Goal: Task Accomplishment & Management: Manage account settings

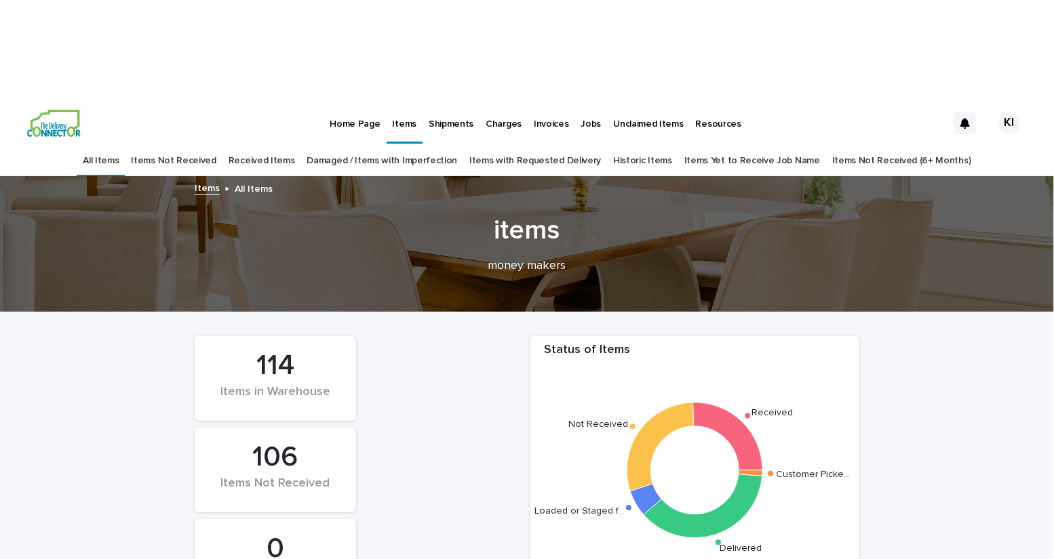
click at [447, 145] on link "Damaged / Items with Imperfection" at bounding box center [382, 161] width 151 height 32
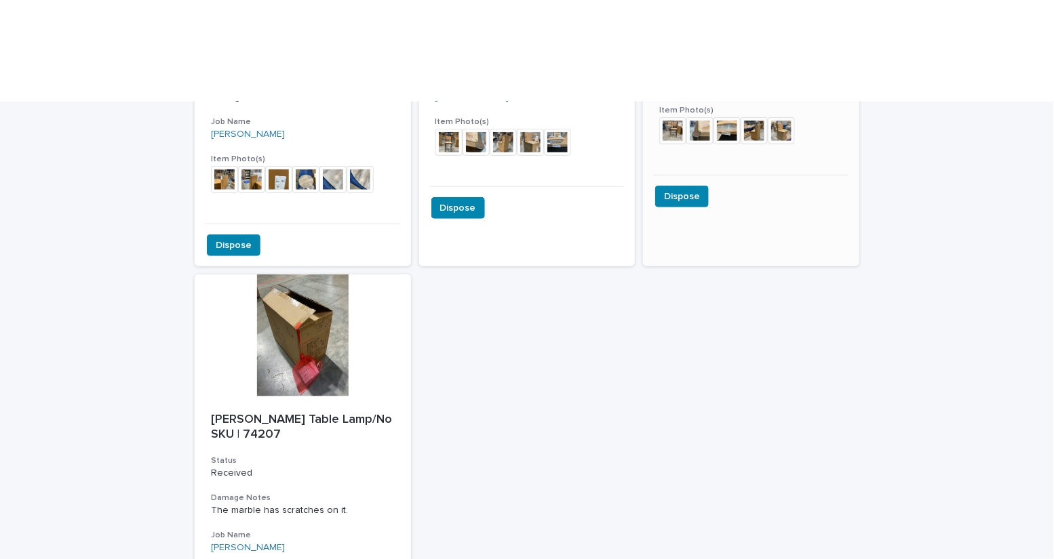
scroll to position [457, 0]
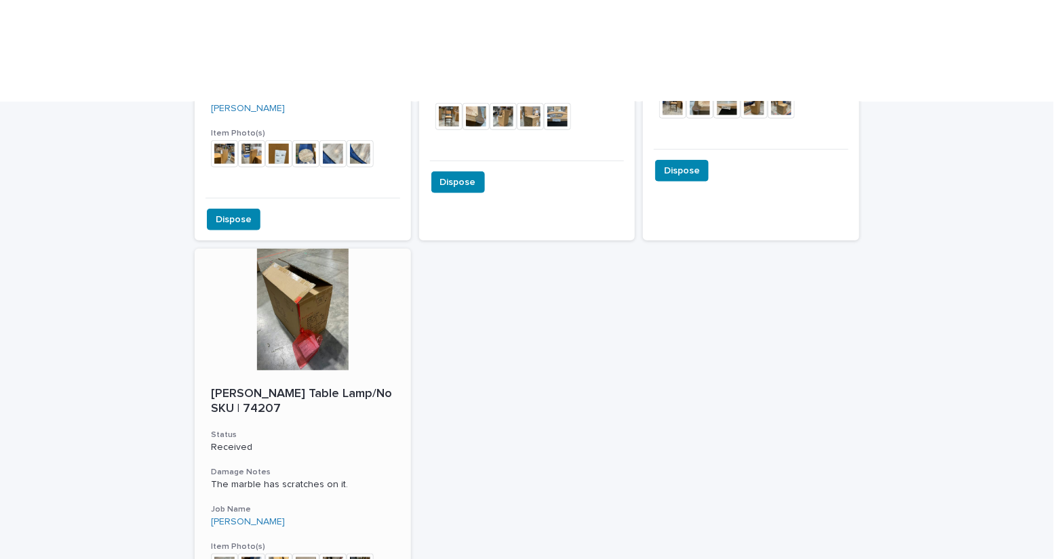
click at [377, 371] on div "[PERSON_NAME] Table Lamp/No SKU | 74207 Status Received Damage Notes The marble…" at bounding box center [303, 491] width 216 height 241
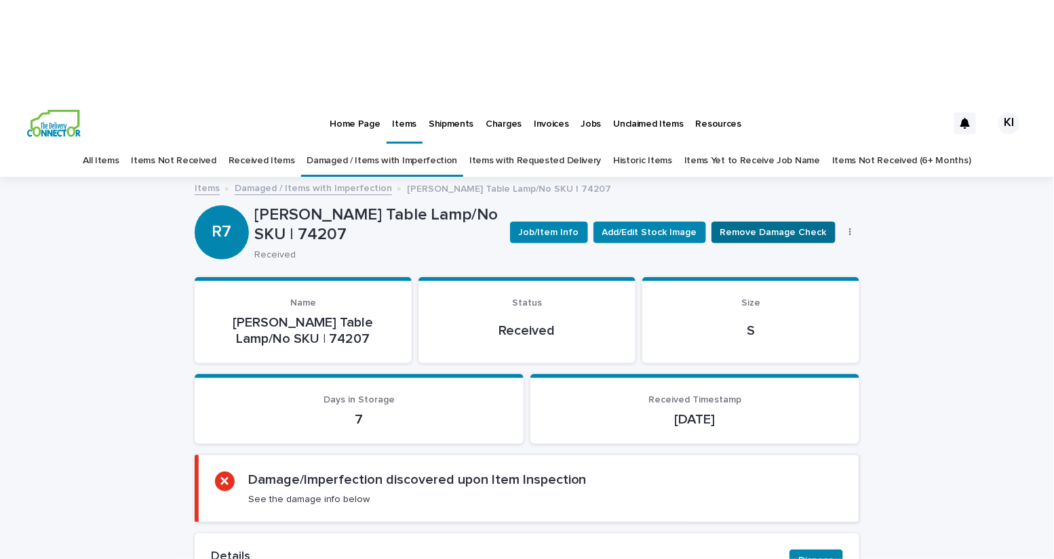
click at [768, 226] on span "Remove Damage Check" at bounding box center [773, 233] width 106 height 14
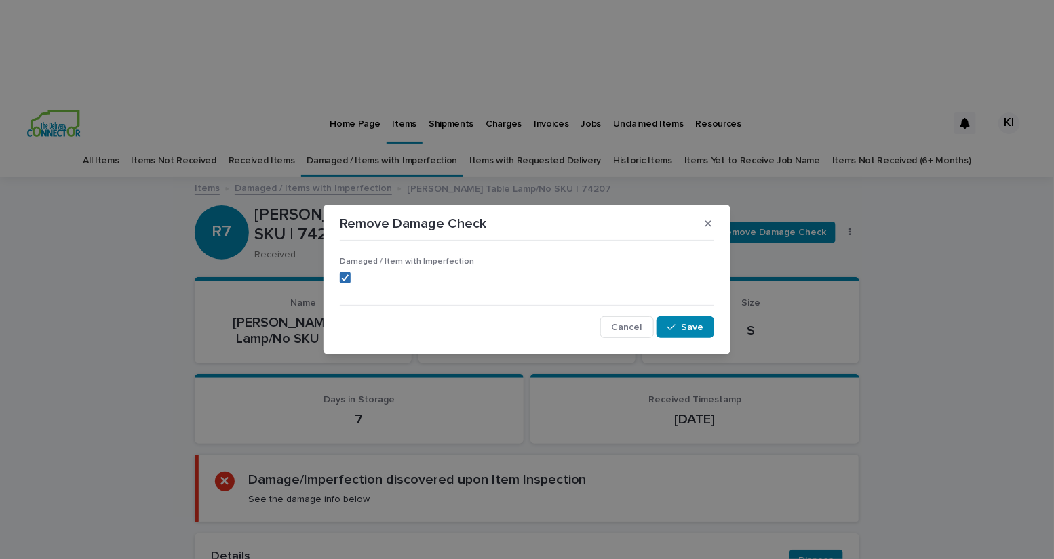
click at [340, 281] on span at bounding box center [345, 278] width 11 height 11
click at [664, 328] on button "Save" at bounding box center [685, 328] width 58 height 22
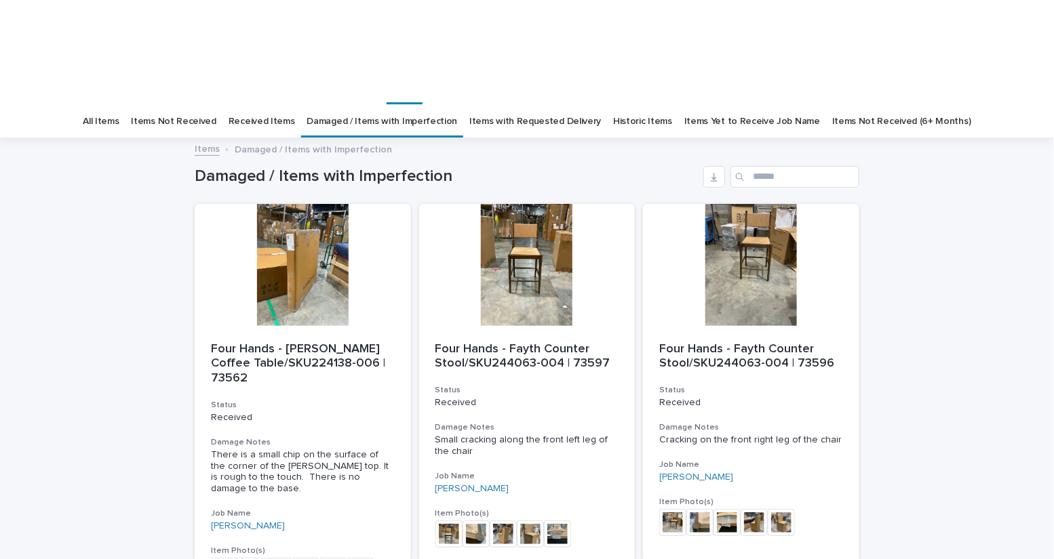
scroll to position [43, 0]
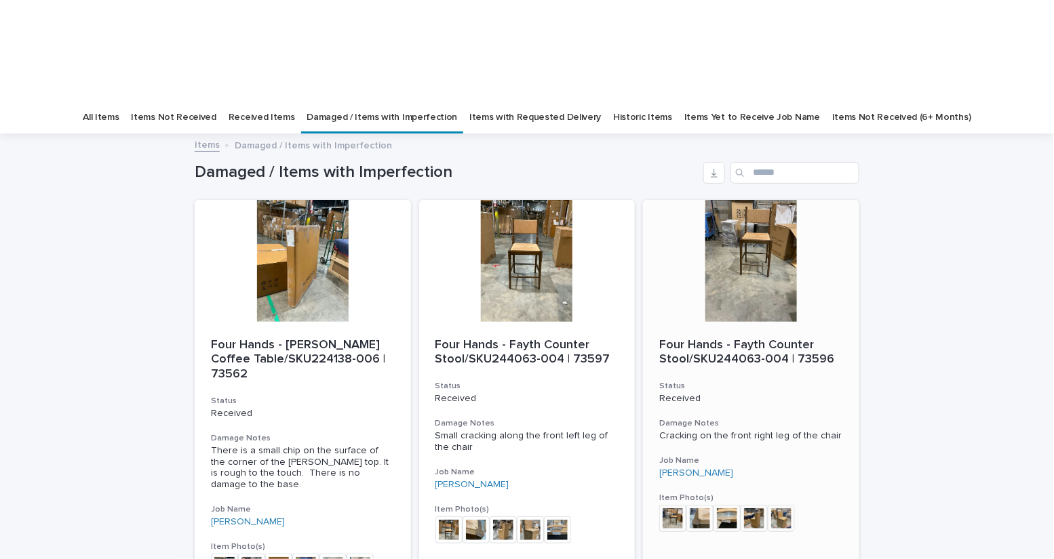
click at [759, 200] on div at bounding box center [751, 261] width 216 height 122
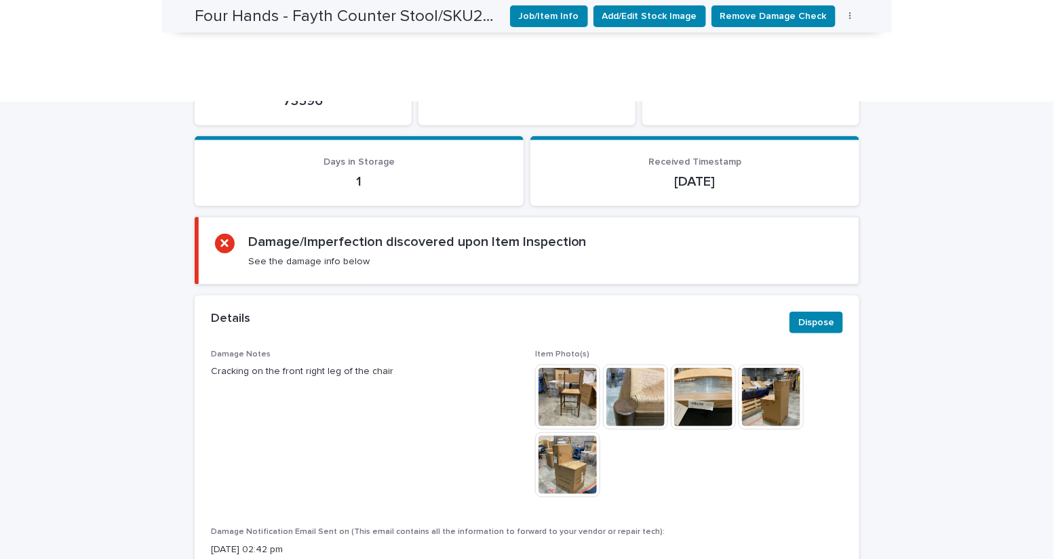
scroll to position [947, 0]
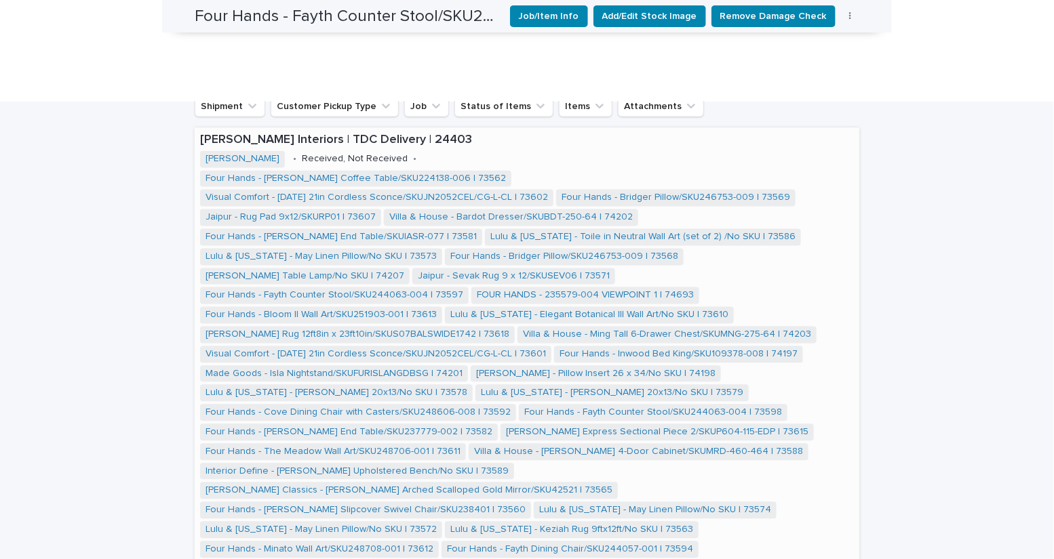
click at [531, 502] on span "Four Hands - [PERSON_NAME] Slipcover Swivel Chair/SKU238401 | 73560" at bounding box center [365, 510] width 331 height 17
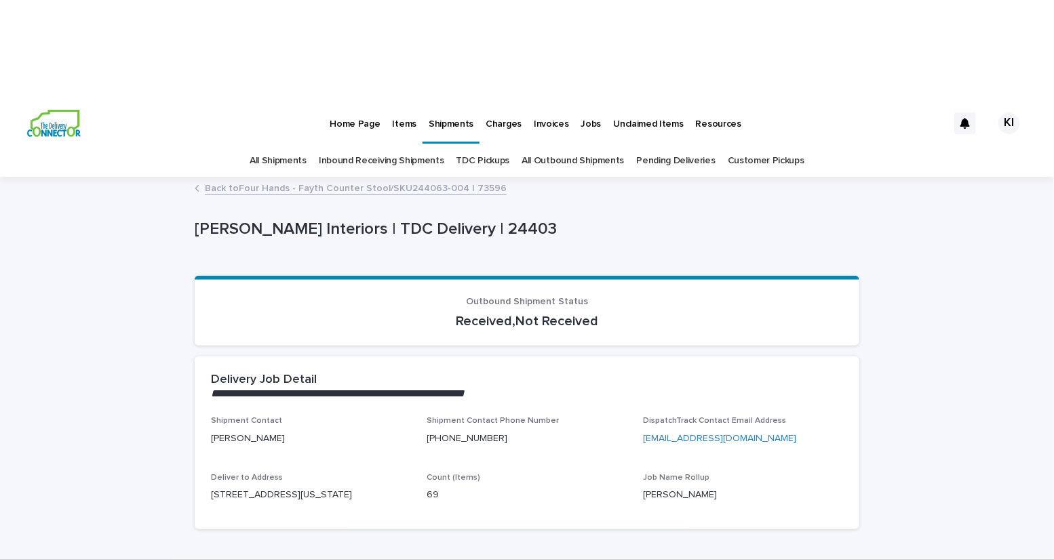
click at [401, 102] on p "Items" at bounding box center [405, 116] width 24 height 28
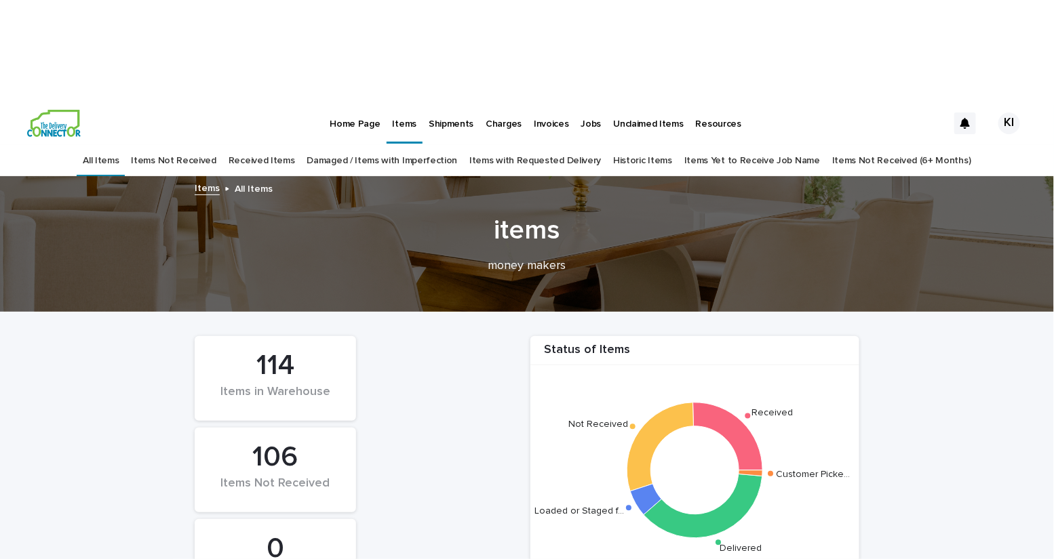
click at [396, 145] on link "Damaged / Items with Imperfection" at bounding box center [382, 161] width 151 height 32
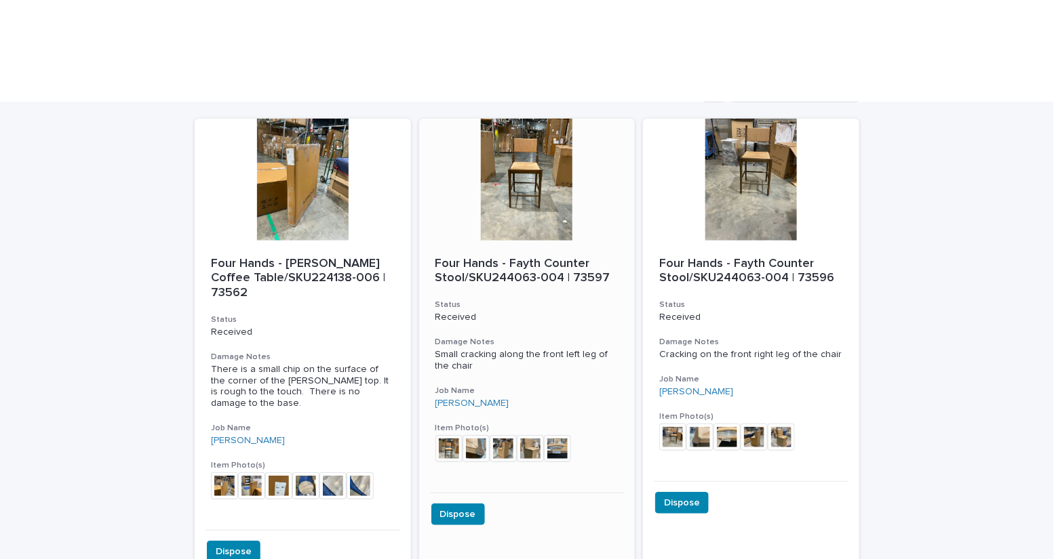
scroll to position [125, 0]
click at [770, 240] on div "Four Hands - Fayth Counter Stool/SKU244063-004 | 73596 Status Received Damage N…" at bounding box center [751, 360] width 216 height 241
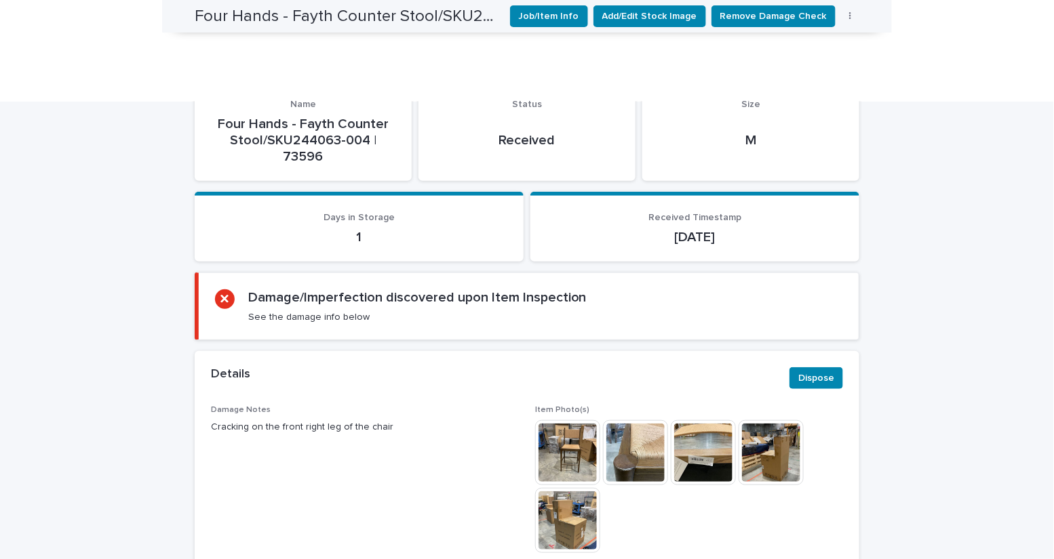
scroll to position [203, 0]
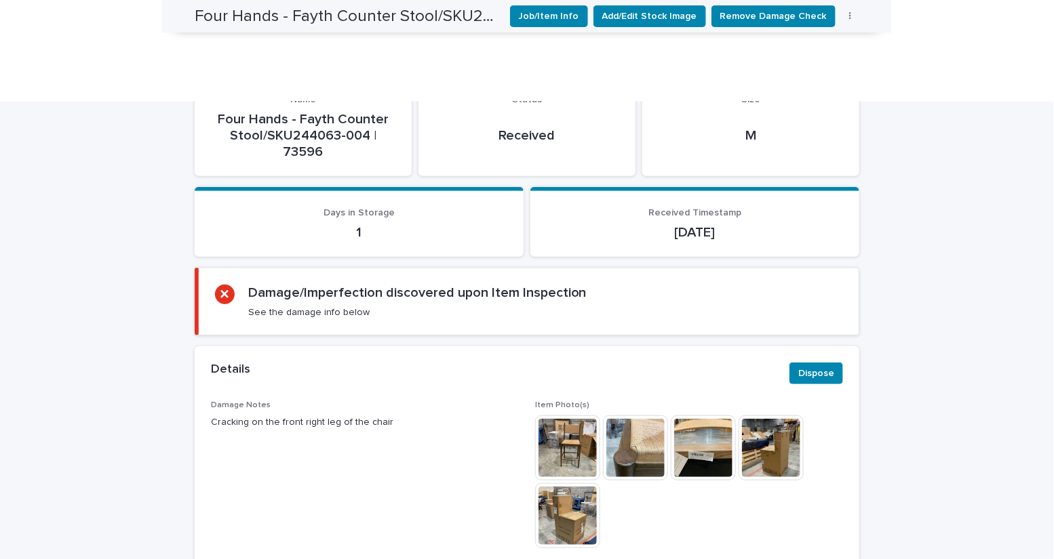
click at [648, 416] on img at bounding box center [635, 448] width 65 height 65
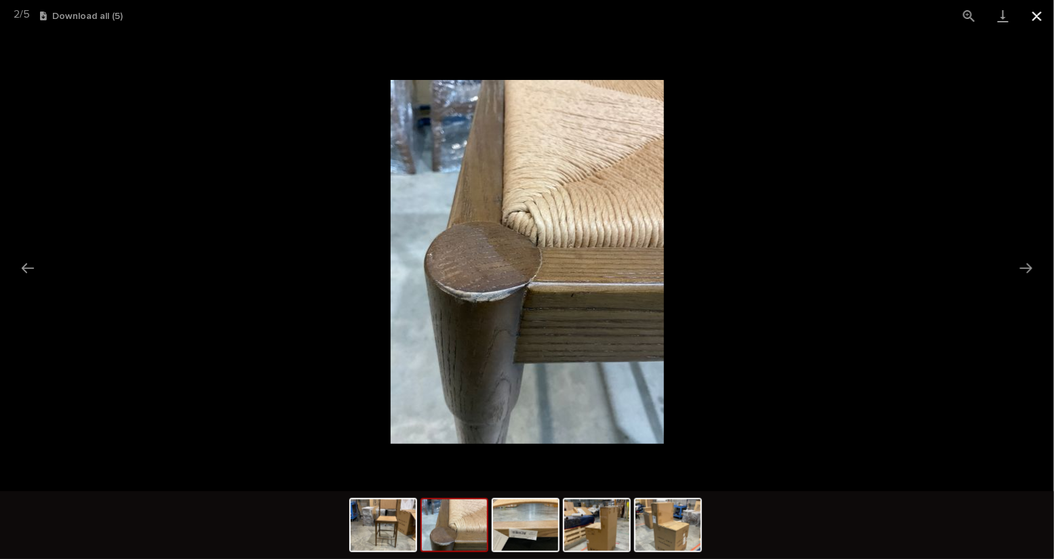
click at [1033, 16] on button "Close gallery" at bounding box center [1037, 16] width 34 height 32
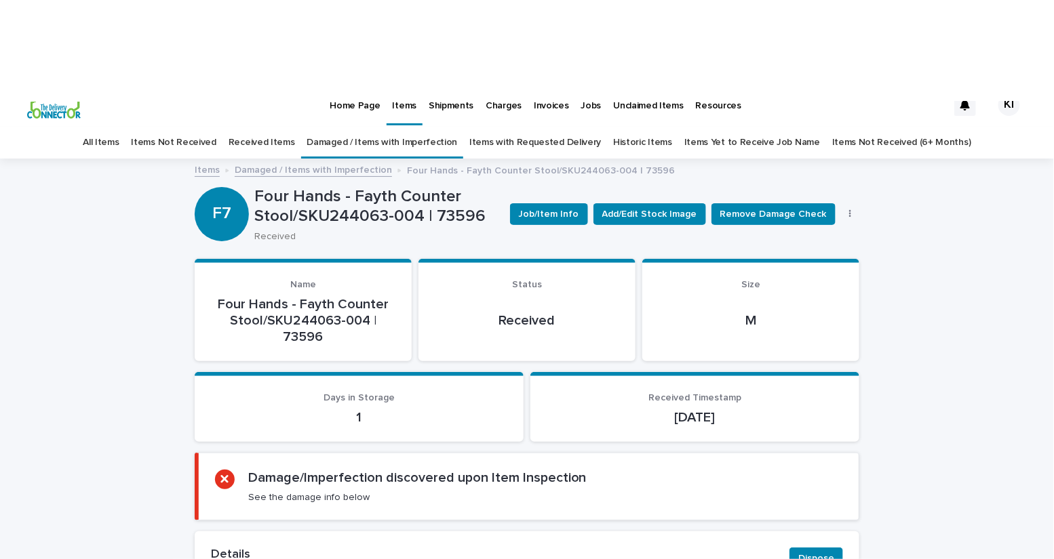
scroll to position [19, 0]
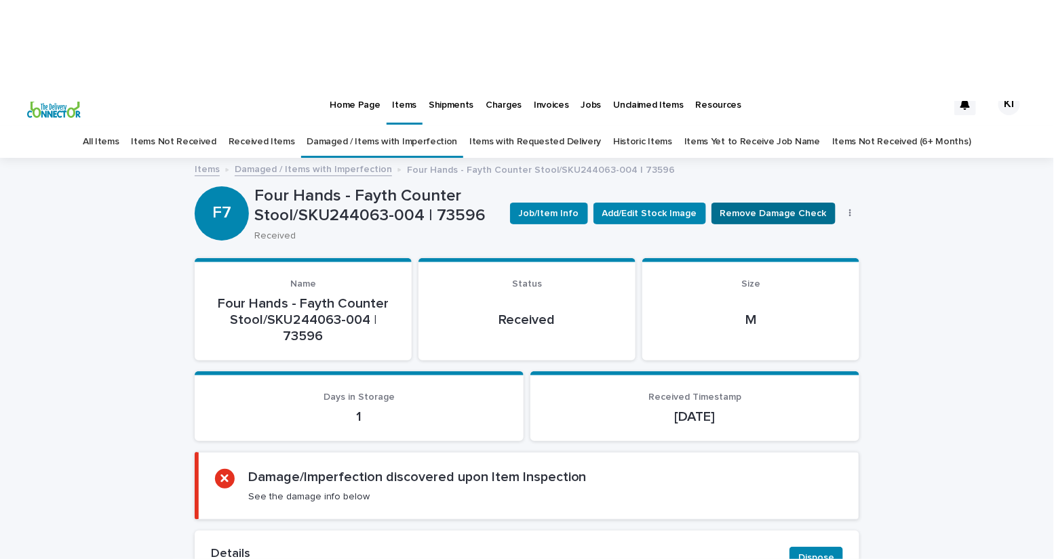
click at [791, 207] on span "Remove Damage Check" at bounding box center [773, 214] width 106 height 14
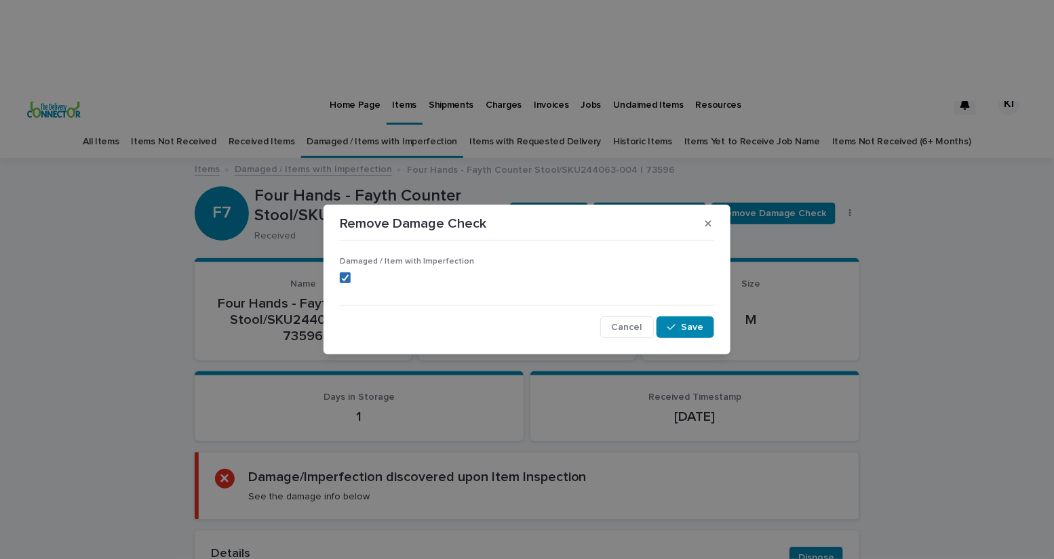
click at [343, 279] on polyline at bounding box center [345, 277] width 6 height 5
click at [686, 323] on span "Save" at bounding box center [692, 327] width 22 height 9
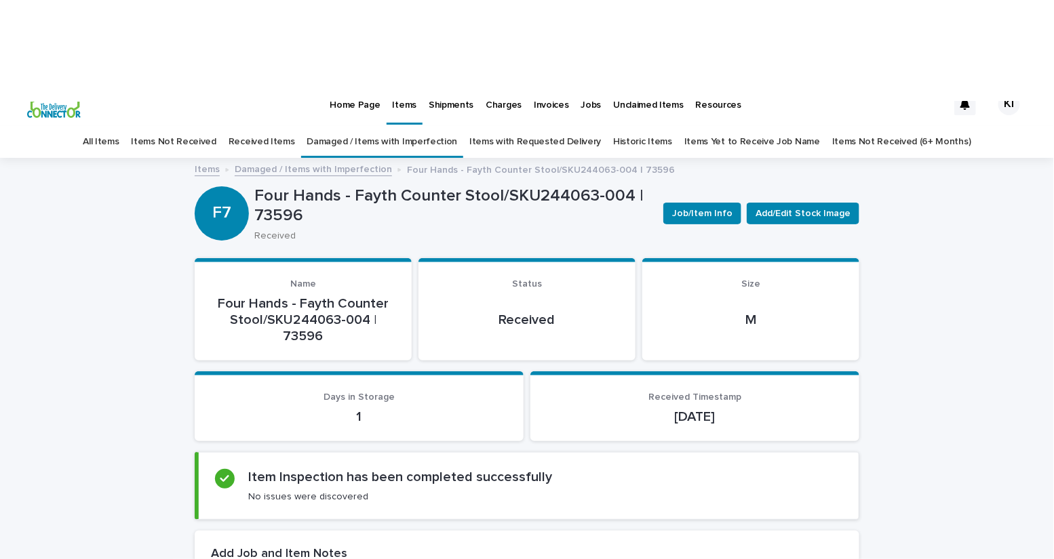
click at [357, 126] on link "Damaged / Items with Imperfection" at bounding box center [382, 142] width 151 height 32
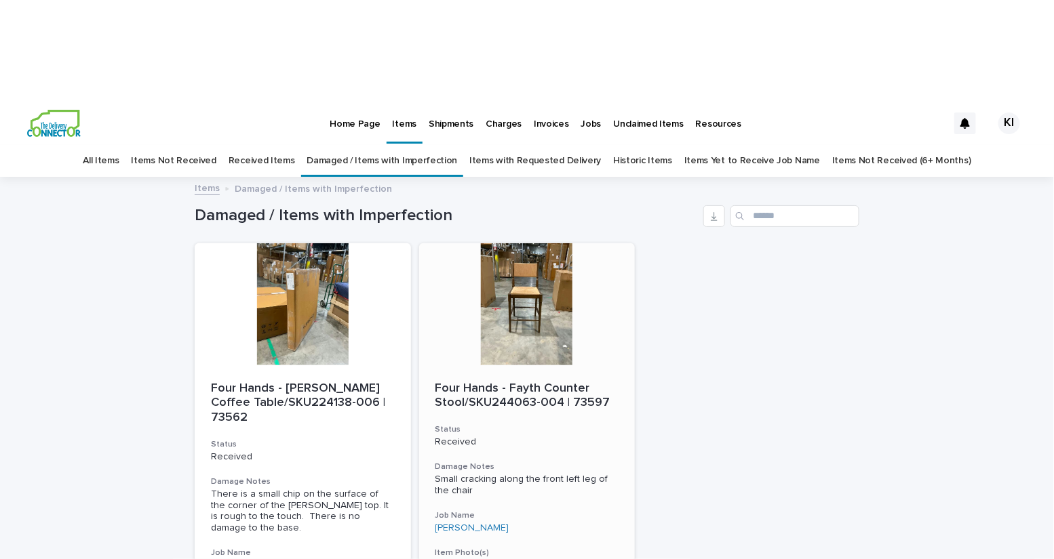
click at [513, 243] on div at bounding box center [527, 304] width 216 height 122
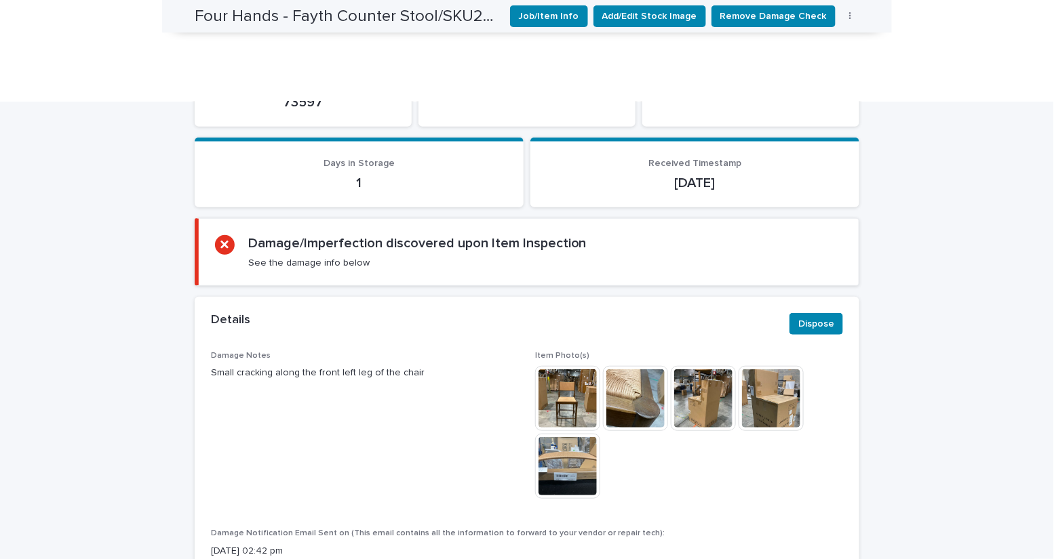
scroll to position [254, 0]
click at [631, 365] on img at bounding box center [635, 397] width 65 height 65
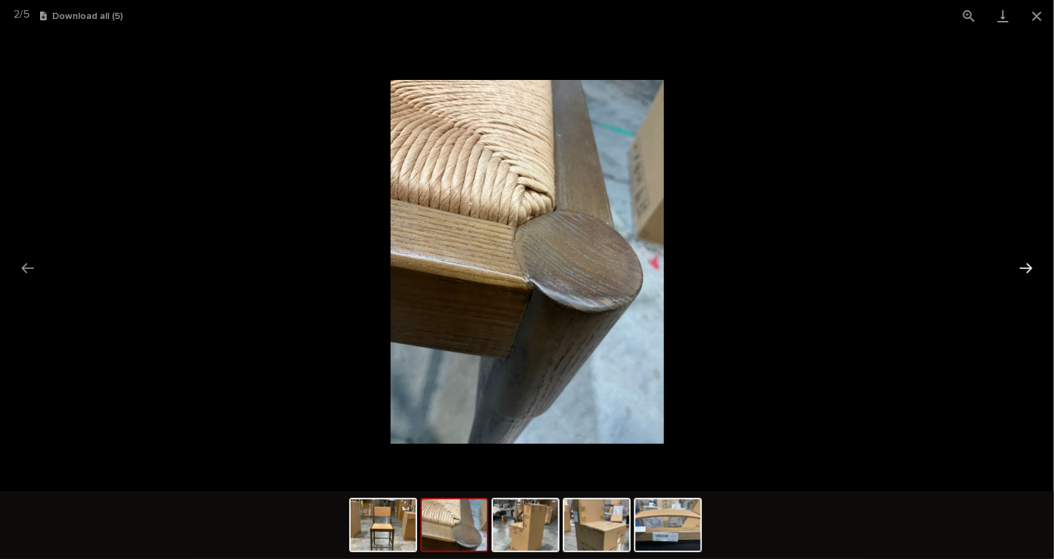
click at [1033, 269] on button "Next slide" at bounding box center [1026, 268] width 28 height 26
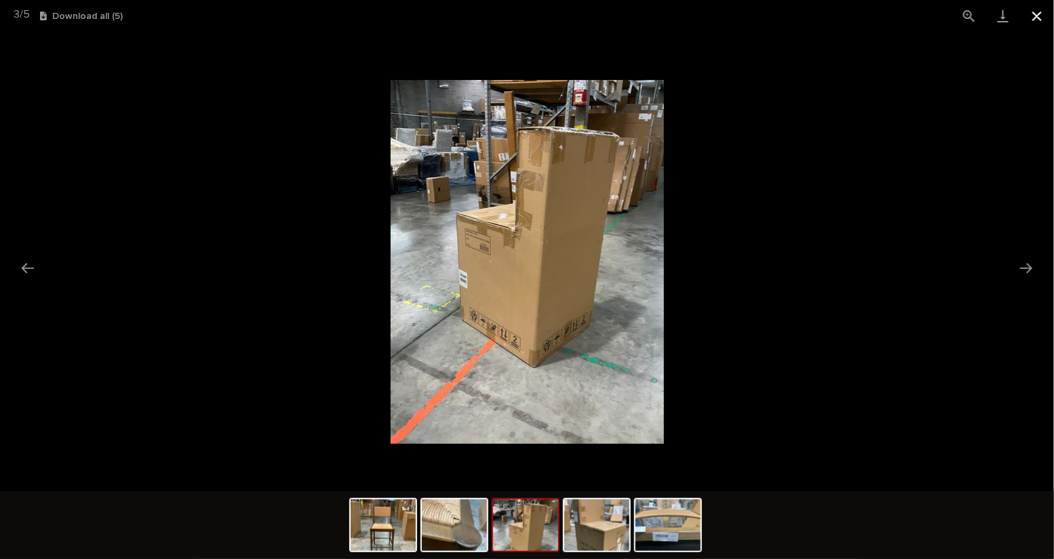
click at [1040, 17] on button "Close gallery" at bounding box center [1037, 16] width 34 height 32
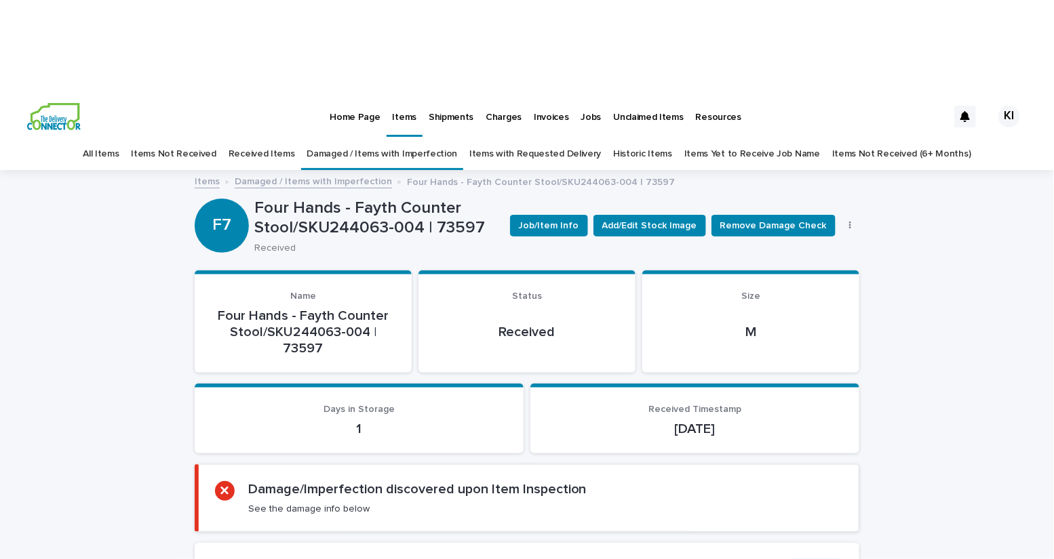
scroll to position [0, 0]
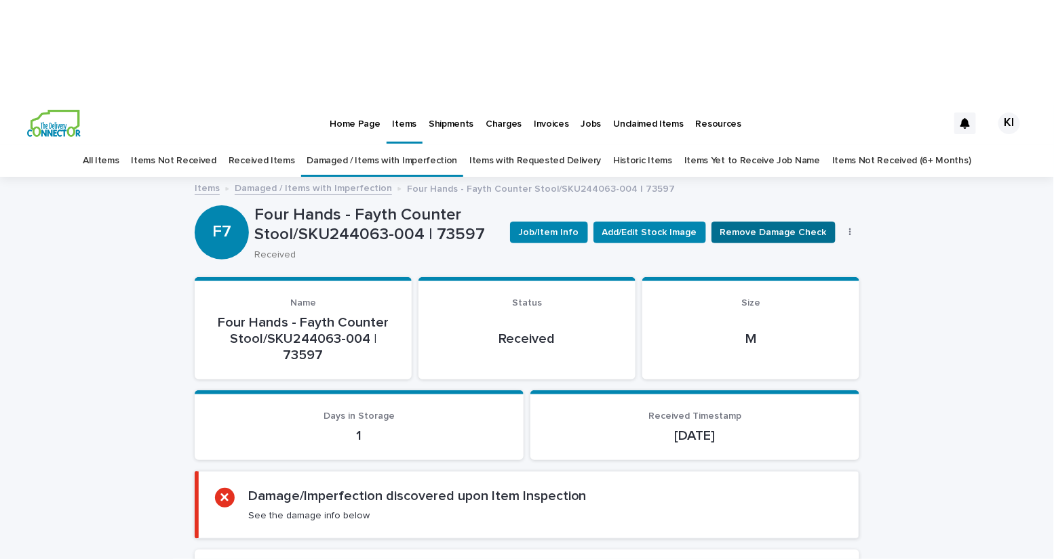
click at [730, 226] on span "Remove Damage Check" at bounding box center [773, 233] width 106 height 14
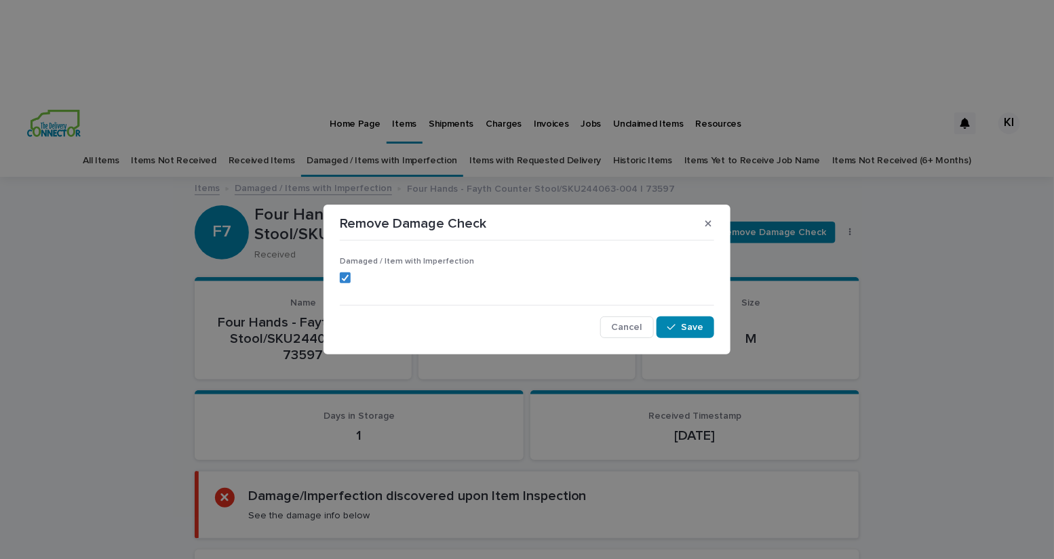
click at [345, 283] on div "Damaged / Item with Imperfection" at bounding box center [527, 275] width 374 height 37
click at [347, 277] on polyline at bounding box center [345, 277] width 6 height 5
click at [698, 330] on span "Save" at bounding box center [692, 327] width 22 height 9
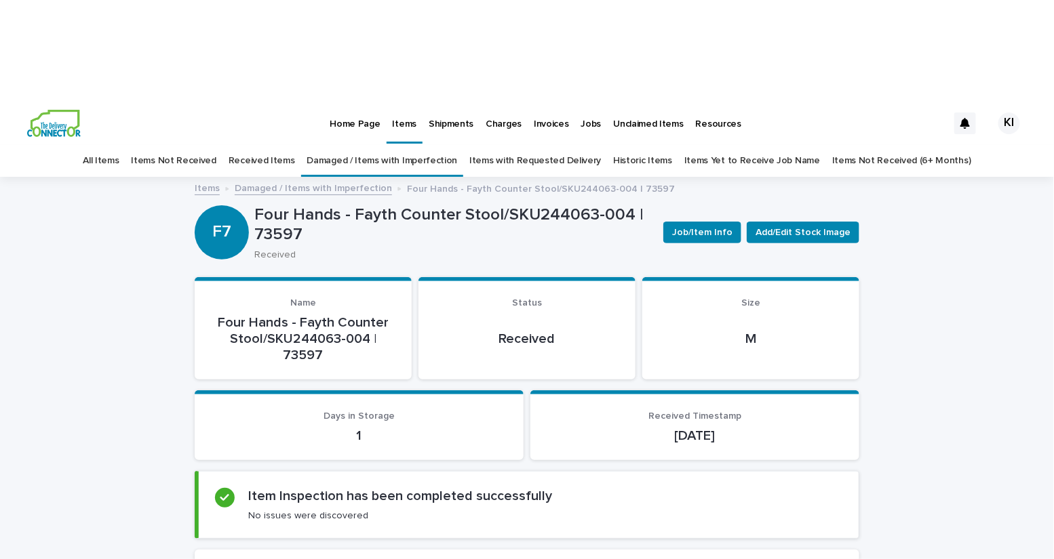
click at [400, 145] on link "Damaged / Items with Imperfection" at bounding box center [382, 161] width 151 height 32
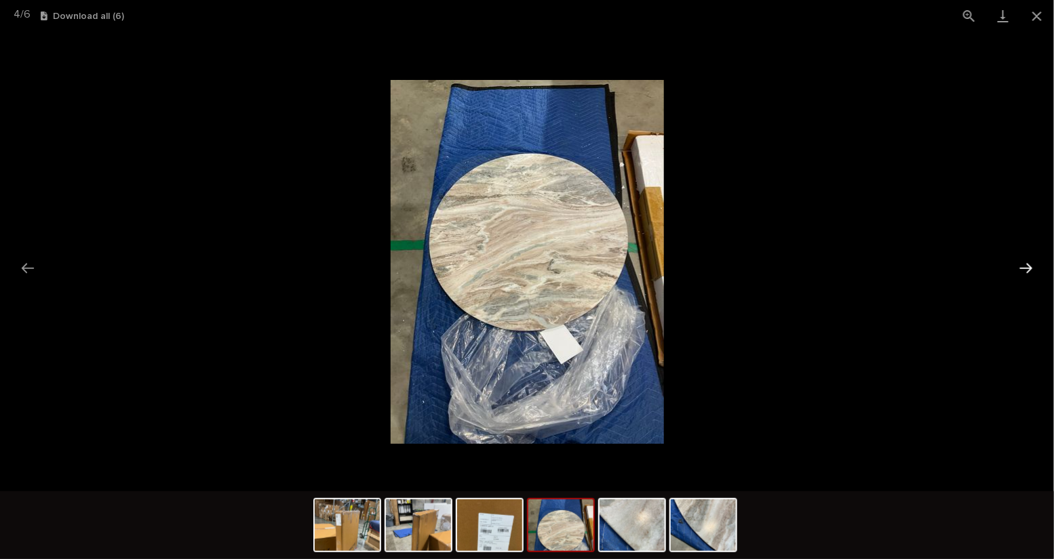
click at [1025, 269] on button "Next slide" at bounding box center [1026, 268] width 28 height 26
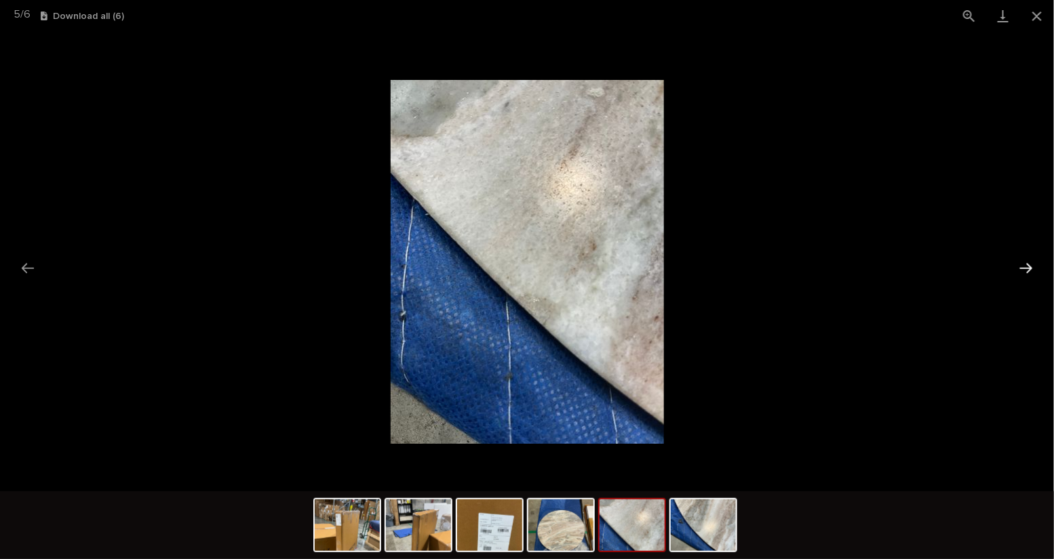
click at [1028, 270] on button "Next slide" at bounding box center [1026, 268] width 28 height 26
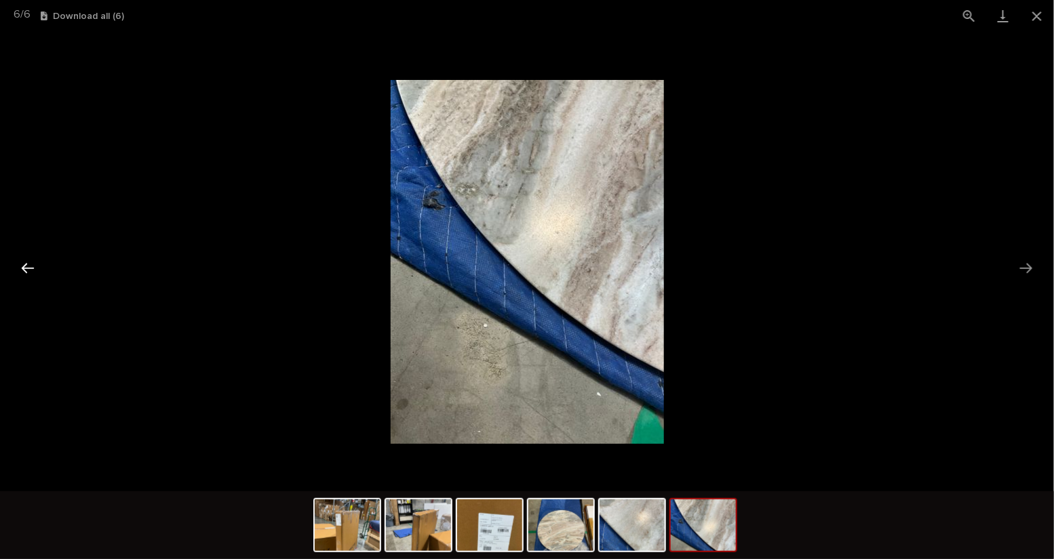
click at [22, 271] on button "Previous slide" at bounding box center [28, 268] width 28 height 26
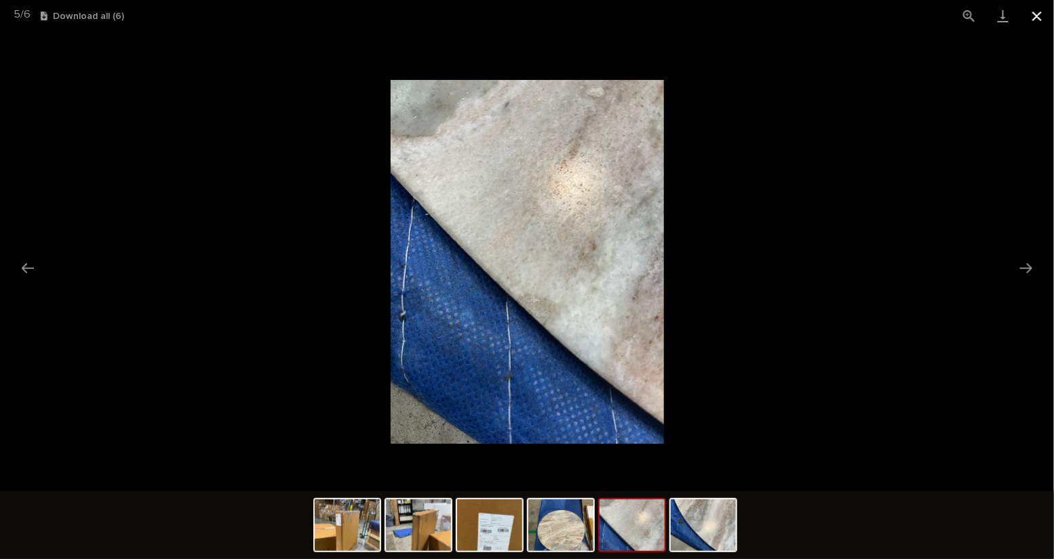
click at [1040, 21] on button "Close gallery" at bounding box center [1037, 16] width 34 height 32
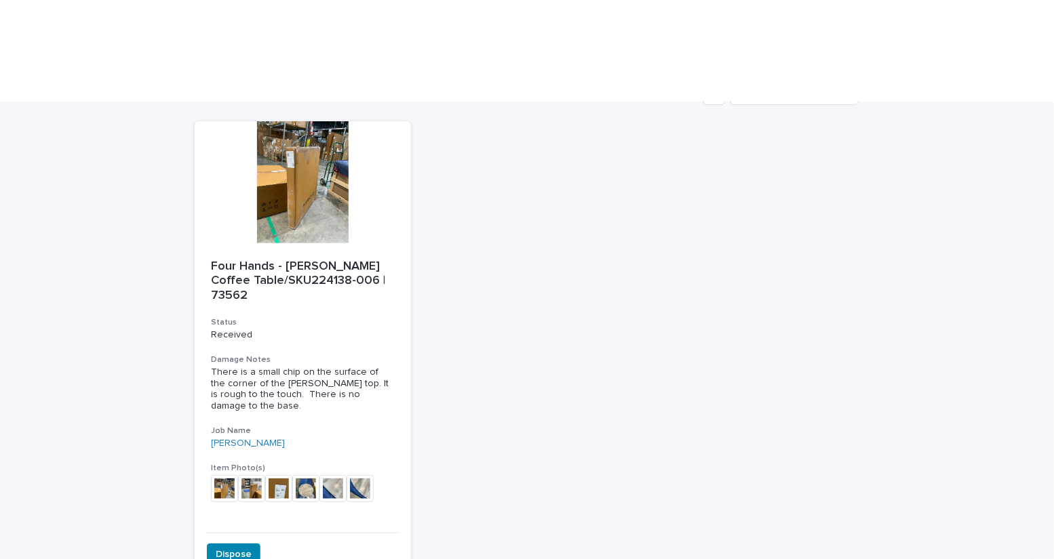
scroll to position [150, 0]
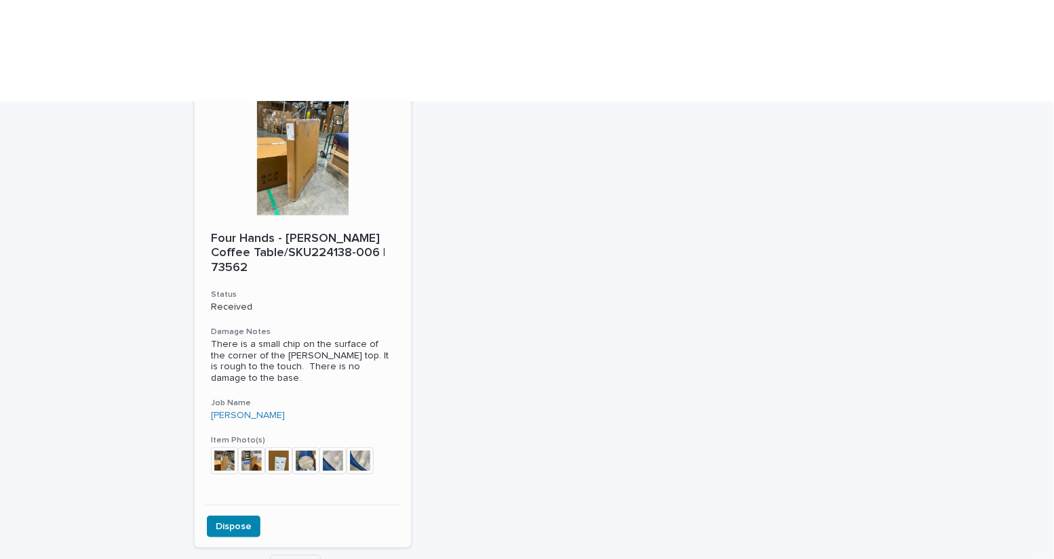
click at [307, 448] on img at bounding box center [305, 461] width 27 height 27
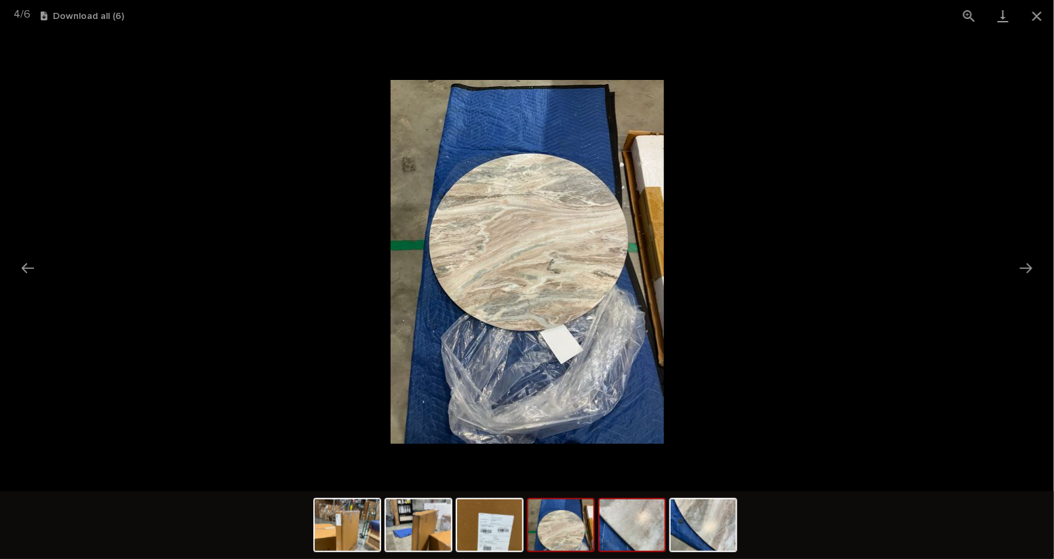
click at [634, 539] on img at bounding box center [631, 526] width 65 height 52
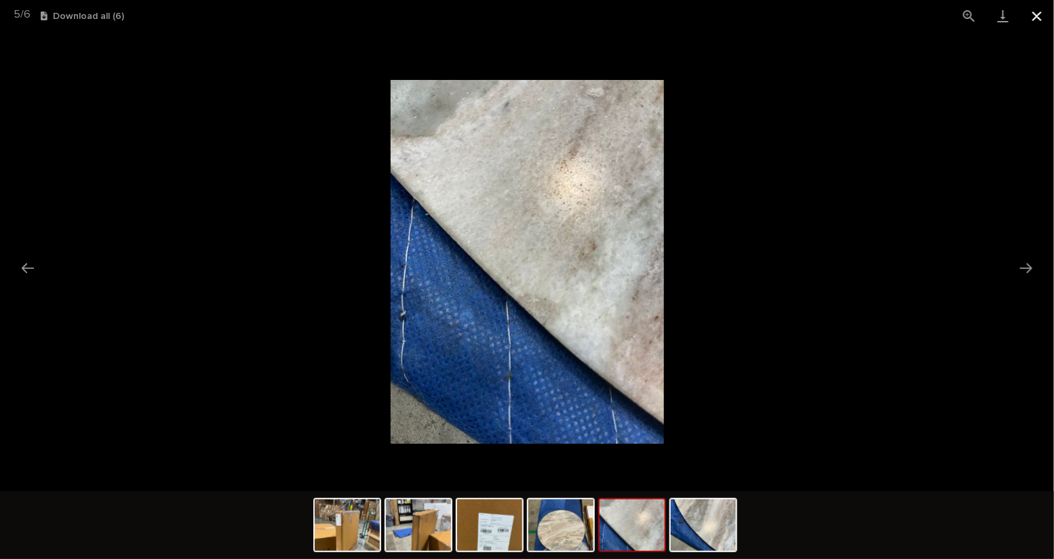
click at [1035, 17] on button "Close gallery" at bounding box center [1037, 16] width 34 height 32
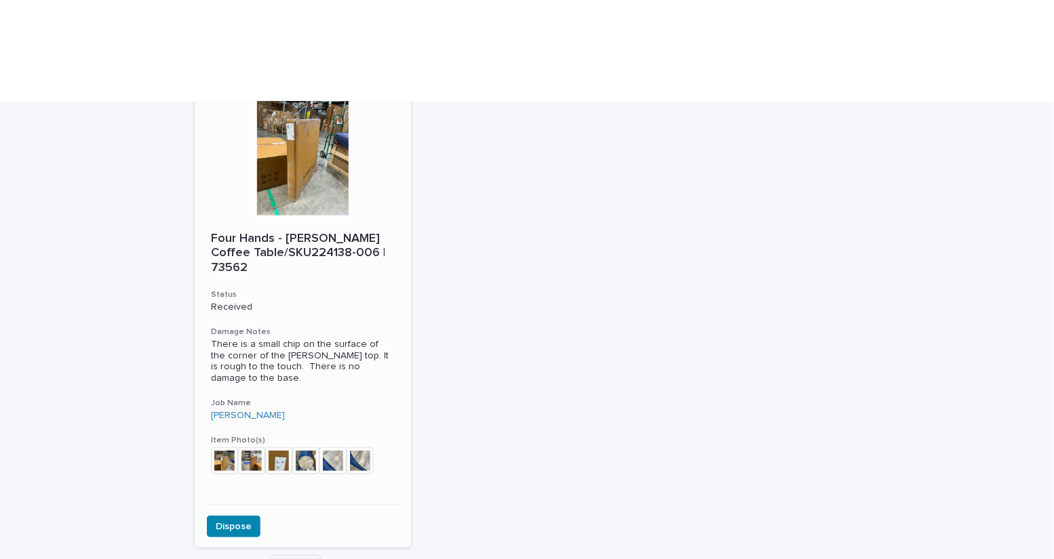
click at [313, 100] on div at bounding box center [303, 155] width 216 height 122
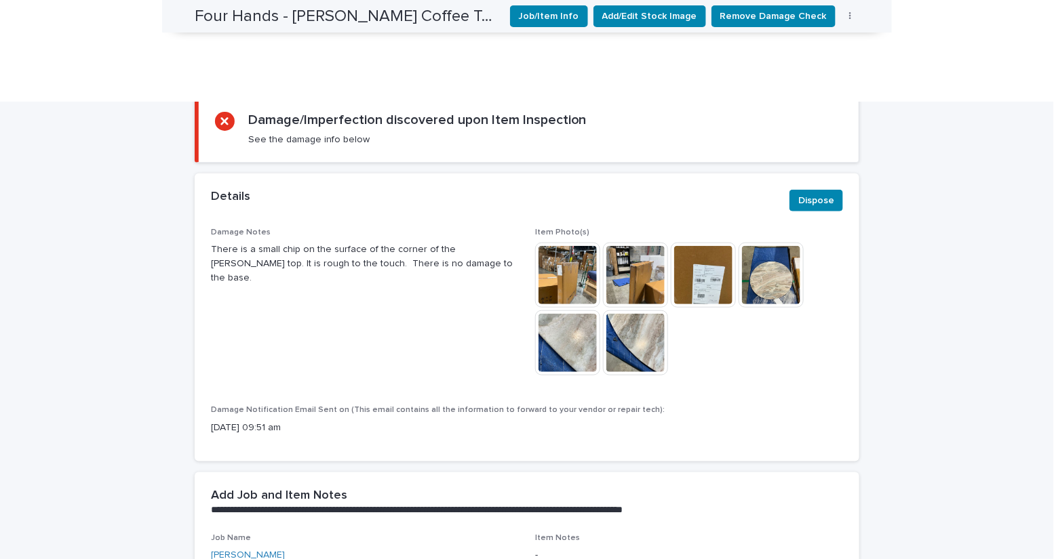
scroll to position [149, 0]
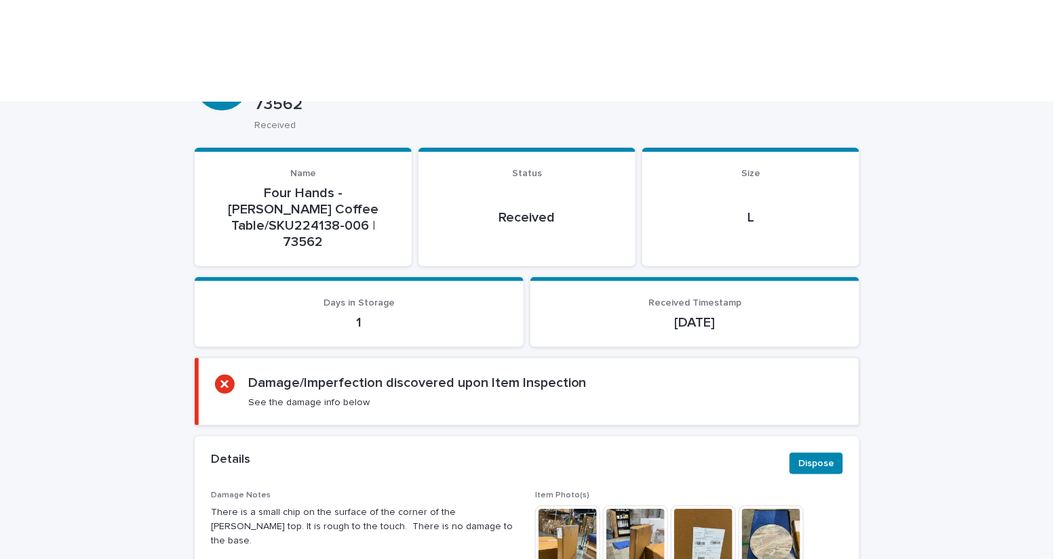
click at [753, 506] on img at bounding box center [770, 538] width 65 height 65
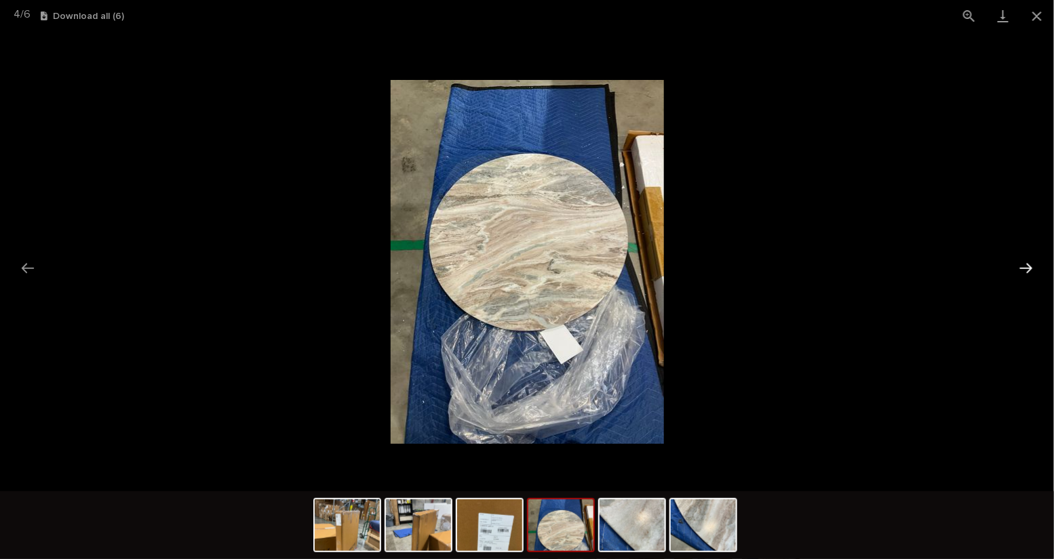
click at [1027, 265] on button "Next slide" at bounding box center [1026, 268] width 28 height 26
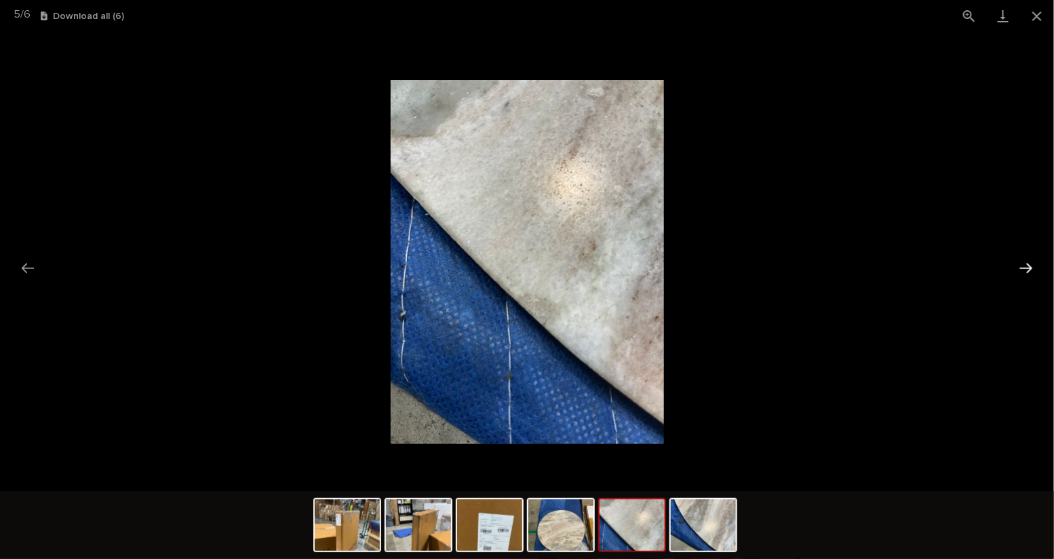
click at [1027, 265] on button "Next slide" at bounding box center [1026, 268] width 28 height 26
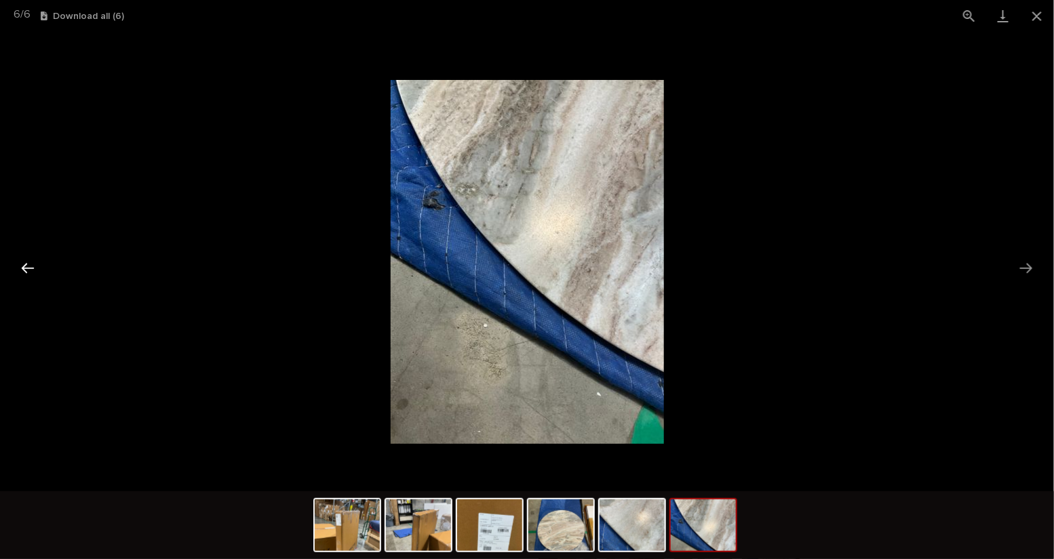
click at [31, 275] on button "Previous slide" at bounding box center [28, 268] width 28 height 26
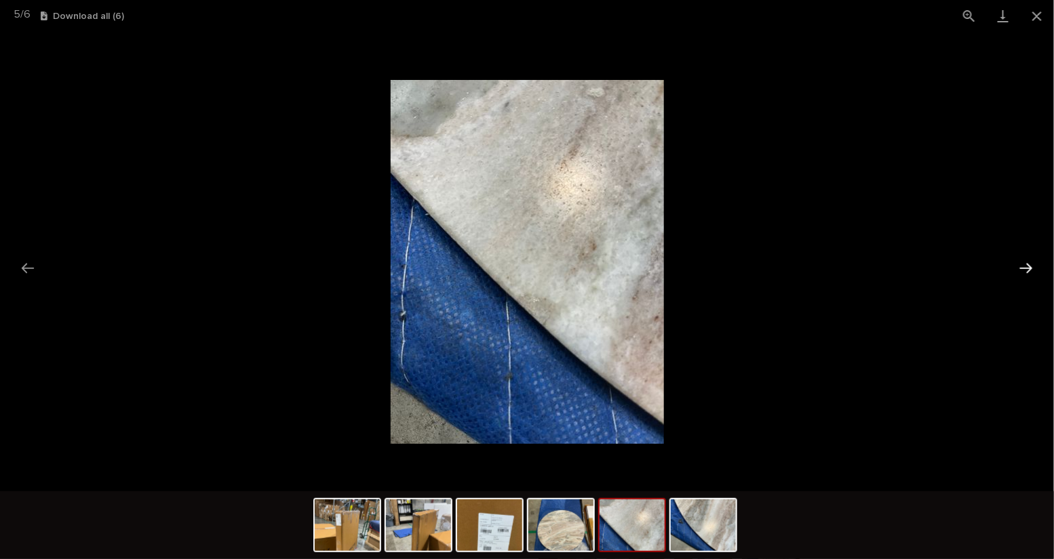
click at [1027, 267] on button "Next slide" at bounding box center [1026, 268] width 28 height 26
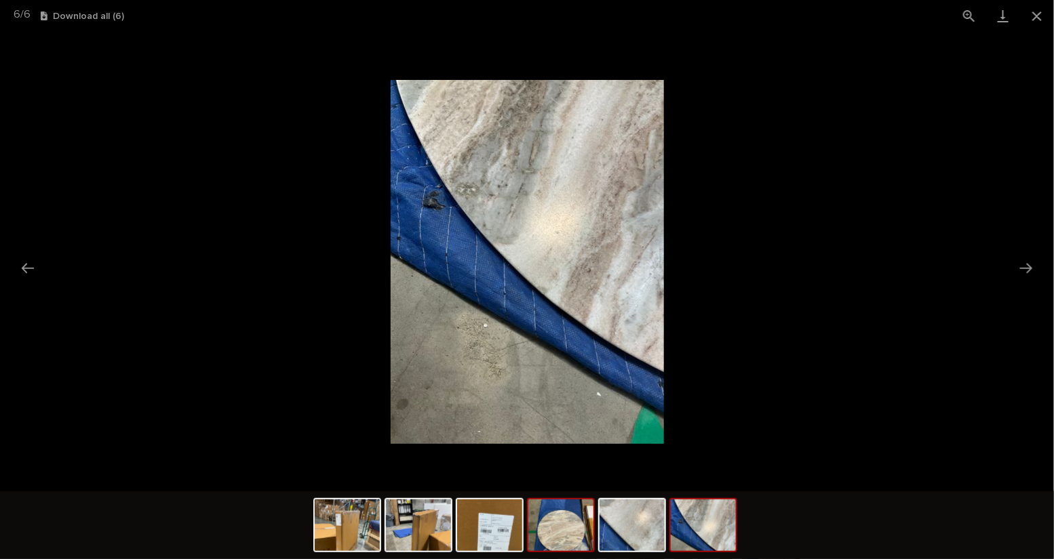
click at [558, 540] on img at bounding box center [560, 526] width 65 height 52
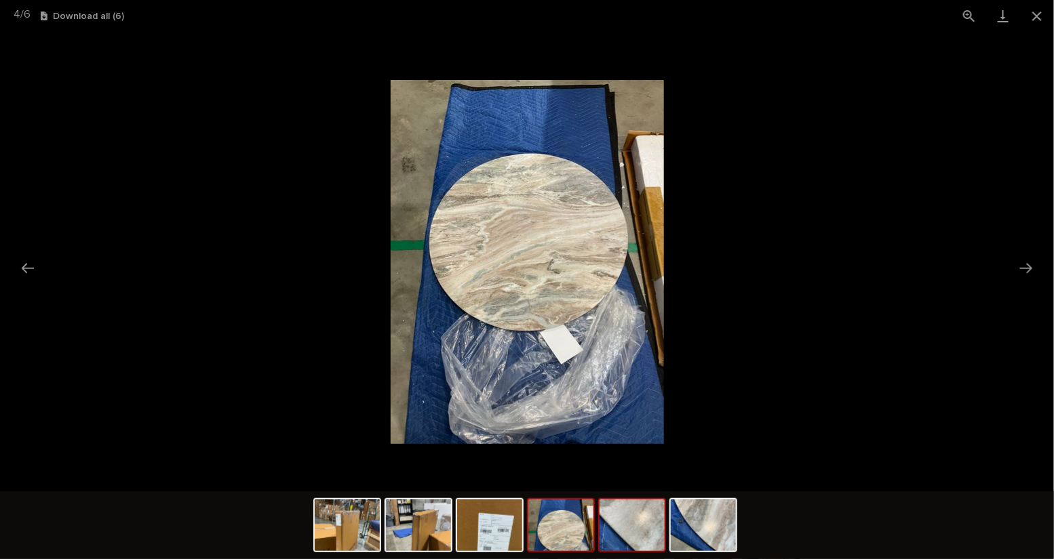
click at [650, 549] on img at bounding box center [631, 526] width 65 height 52
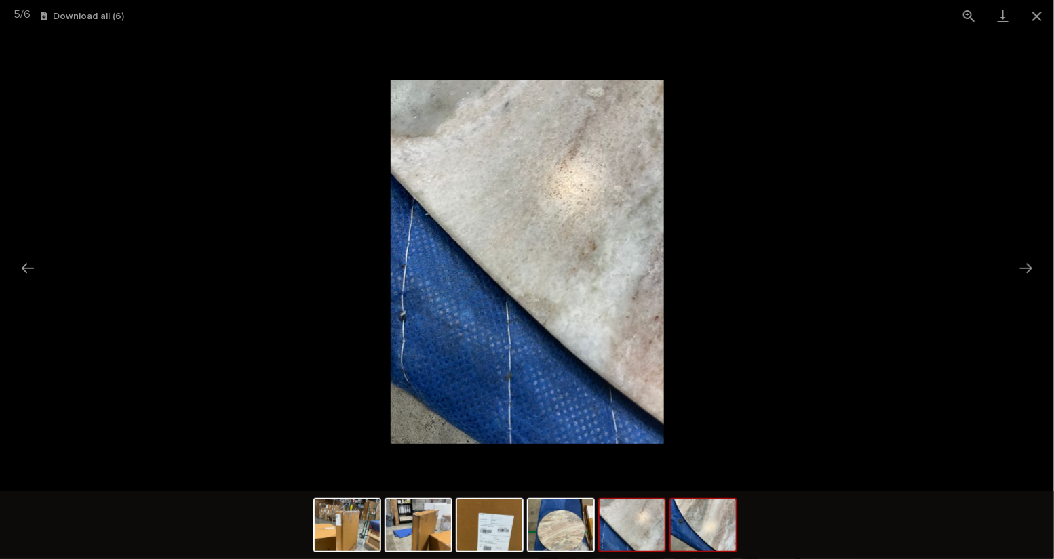
click at [702, 545] on img at bounding box center [703, 526] width 65 height 52
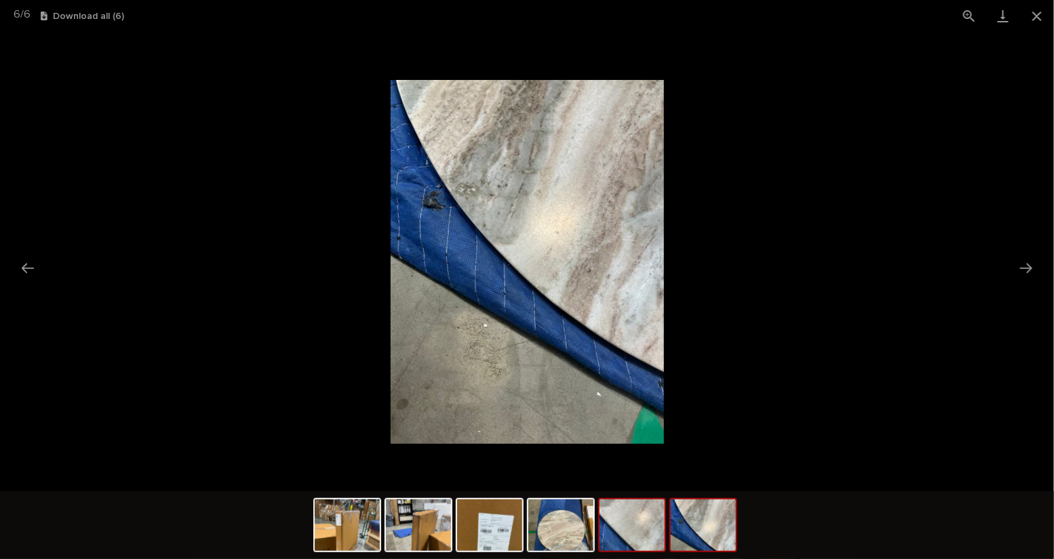
click at [650, 532] on img at bounding box center [631, 526] width 65 height 52
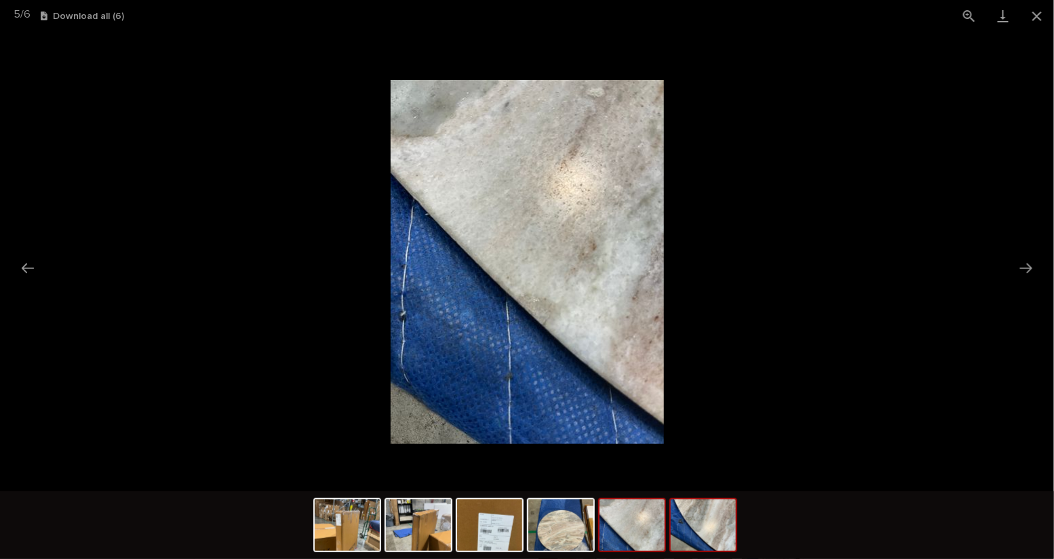
click at [694, 547] on img at bounding box center [703, 526] width 65 height 52
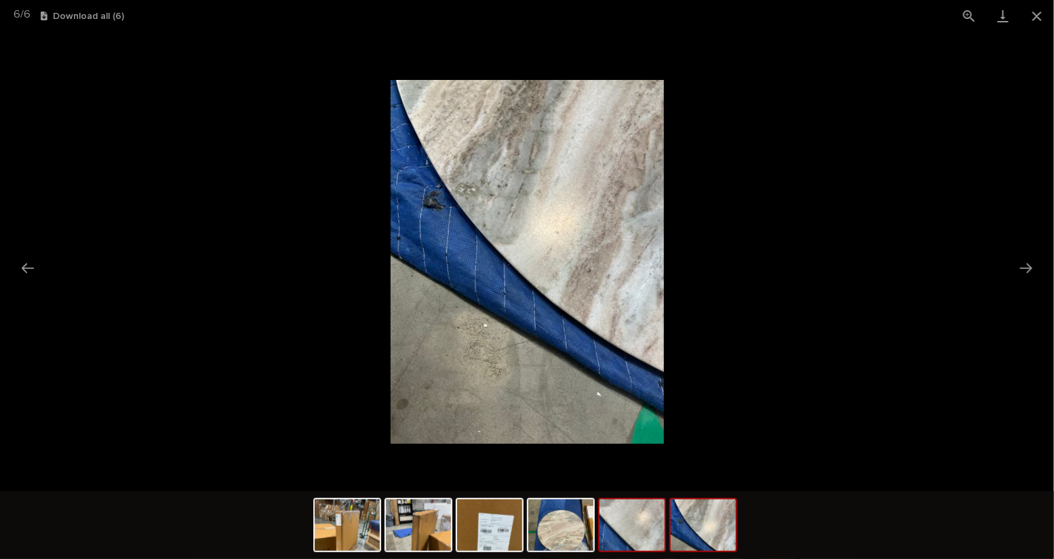
click at [627, 546] on img at bounding box center [631, 526] width 65 height 52
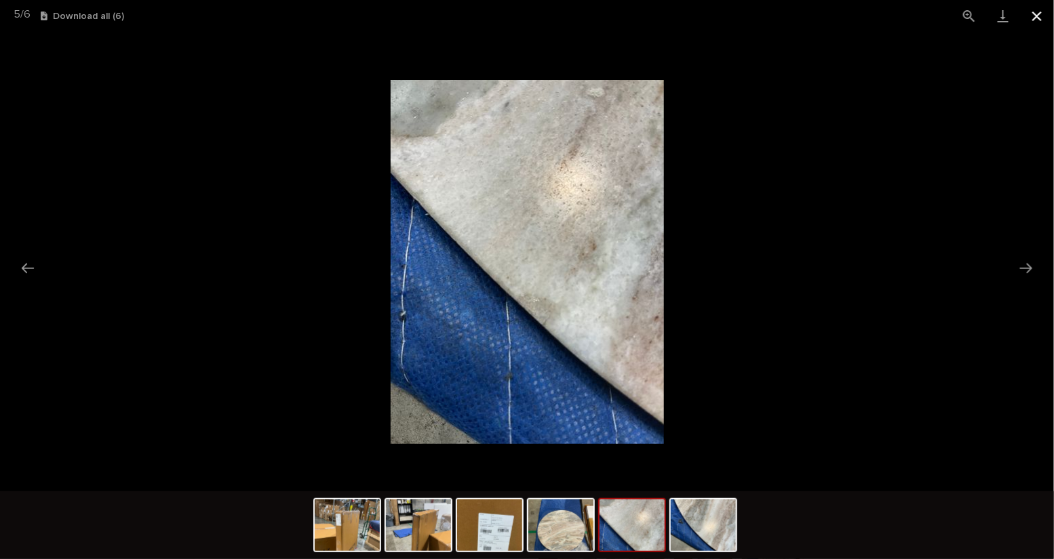
click at [1037, 16] on button "Close gallery" at bounding box center [1037, 16] width 34 height 32
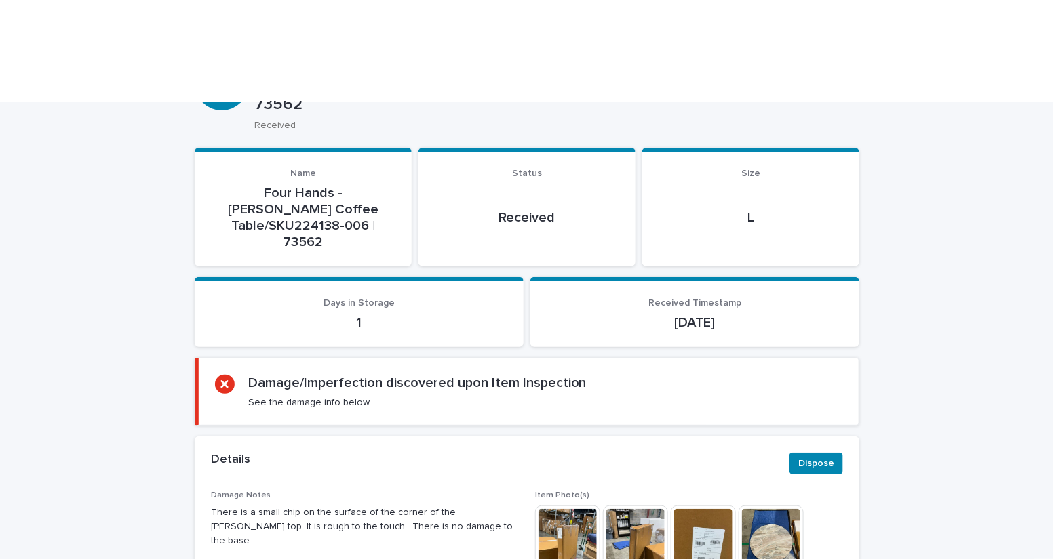
scroll to position [164, 0]
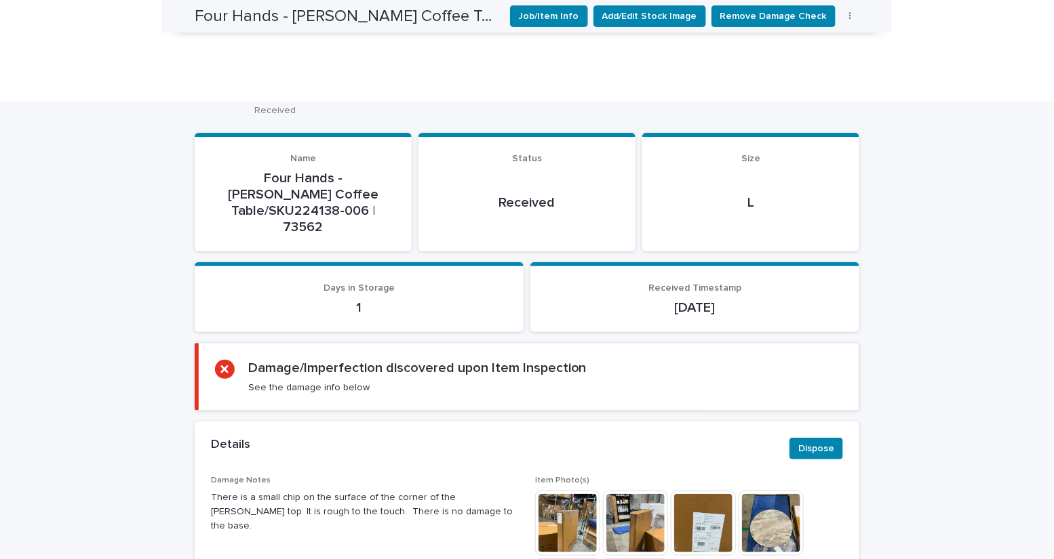
click at [403, 476] on span "Damage Notes There is a small chip on the surface of the corner of the [PERSON_…" at bounding box center [365, 556] width 308 height 161
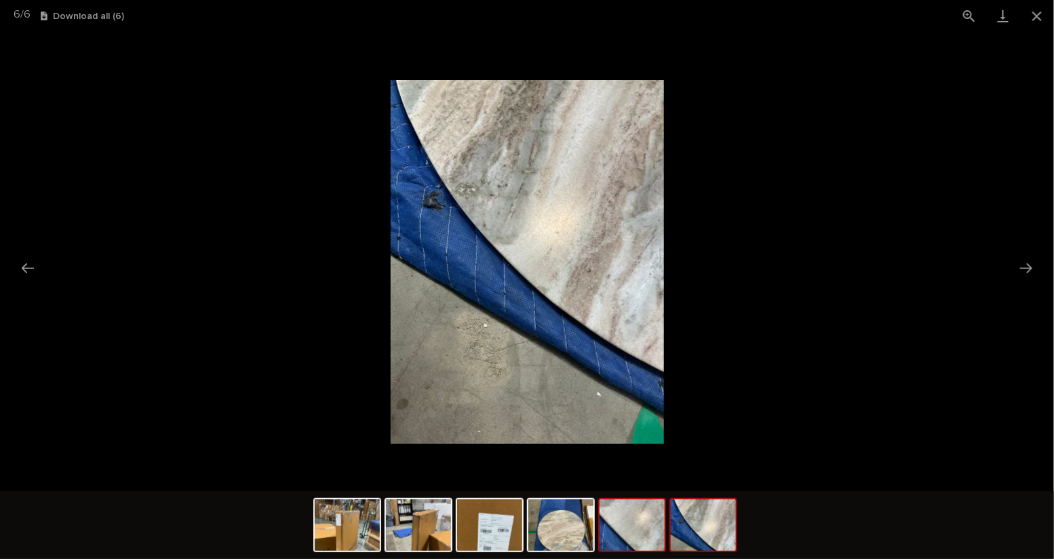
click at [640, 538] on img at bounding box center [631, 526] width 65 height 52
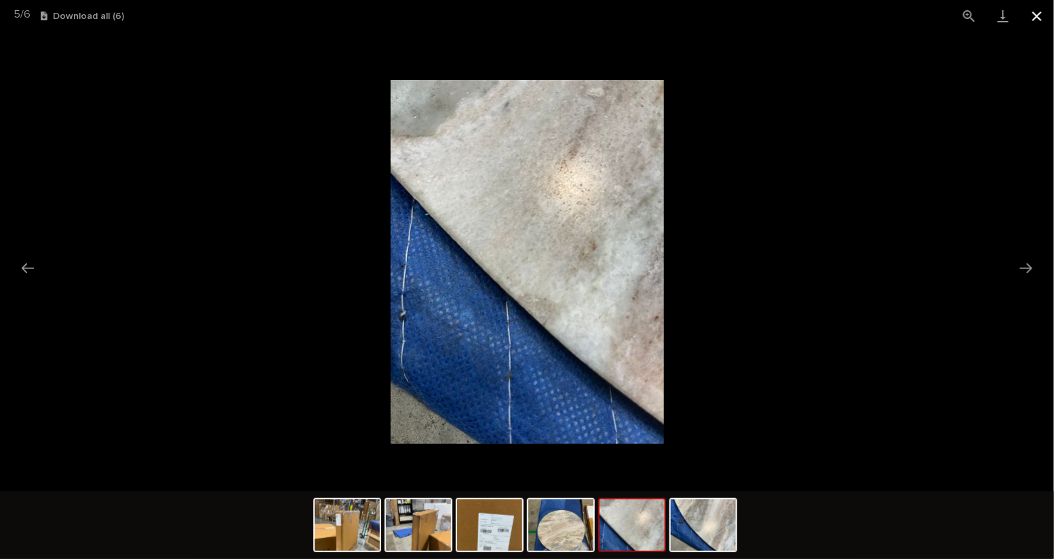
click at [1038, 20] on button "Close gallery" at bounding box center [1037, 16] width 34 height 32
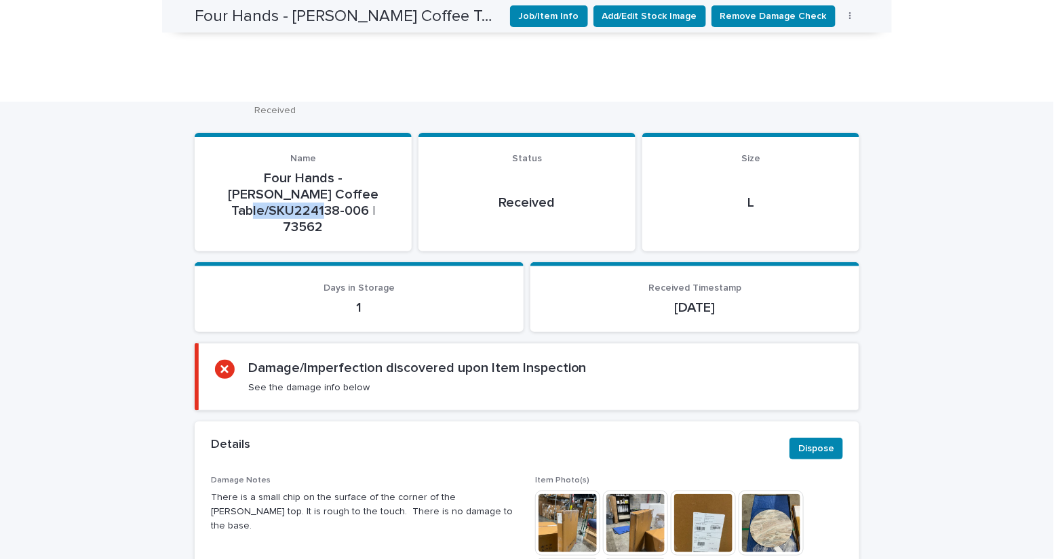
drag, startPoint x: 368, startPoint y: 74, endPoint x: 298, endPoint y: 71, distance: 70.6
click at [298, 170] on p "Four Hands - [PERSON_NAME] Coffee Table/SKU224138-006 | 73562" at bounding box center [303, 202] width 184 height 65
copy p "224138-006"
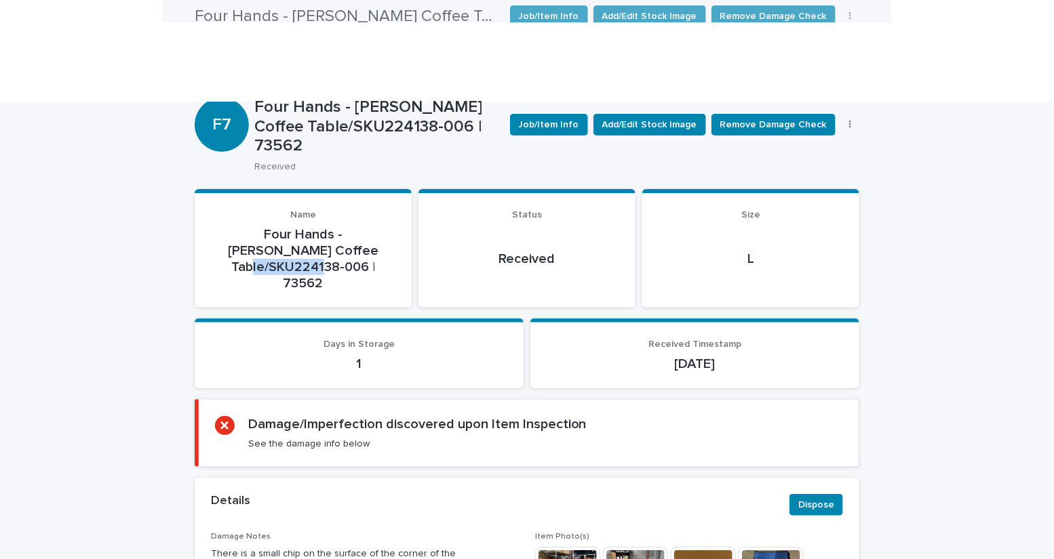
scroll to position [0, 0]
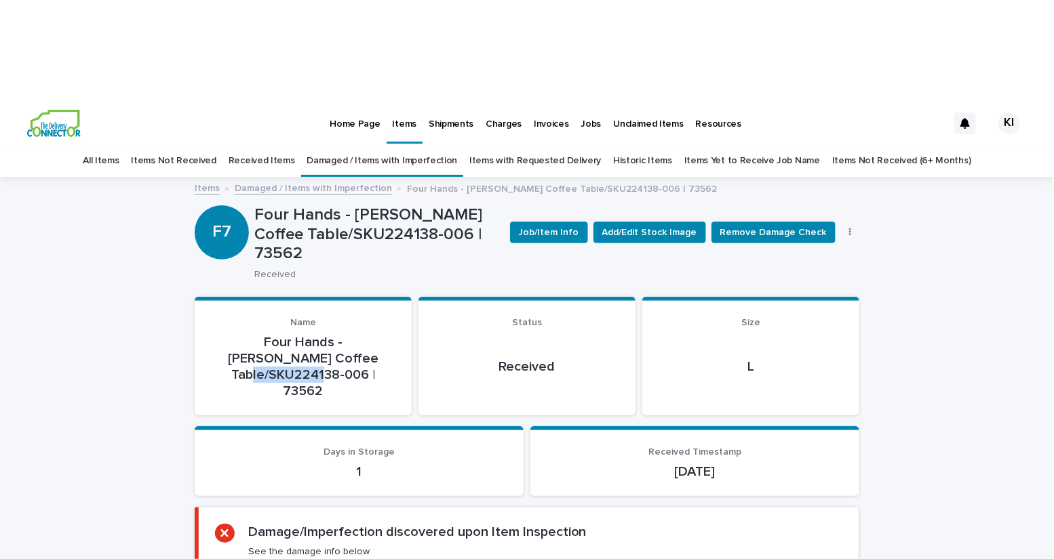
click at [119, 145] on link "All Items" at bounding box center [101, 161] width 36 height 32
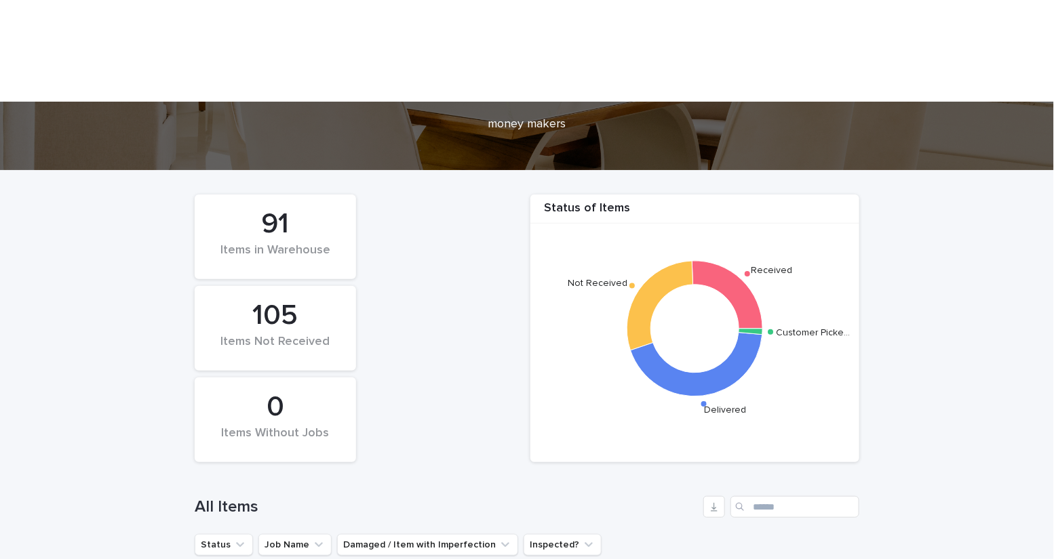
scroll to position [185, 0]
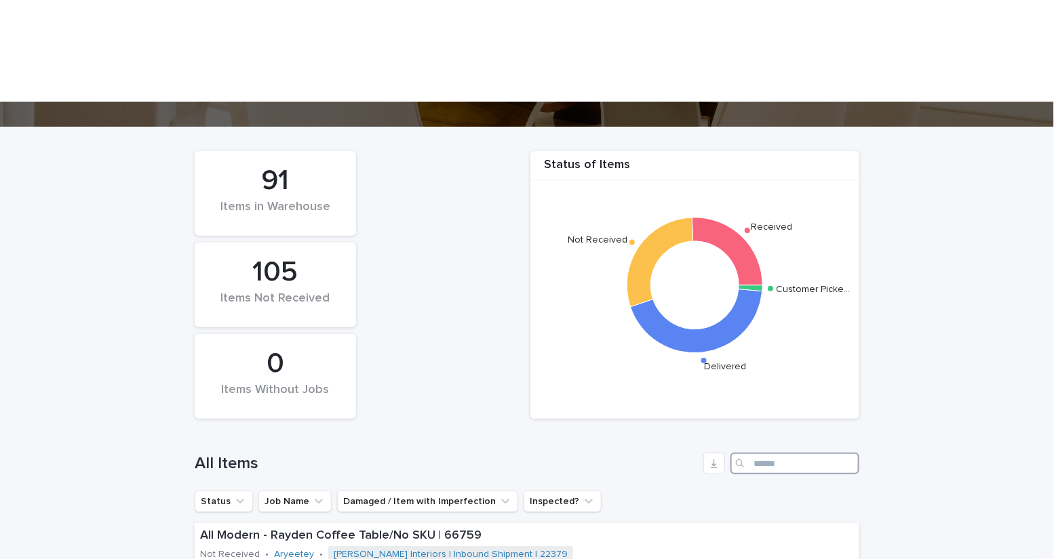
click at [768, 453] on input "Search" at bounding box center [794, 464] width 129 height 22
type input "*"
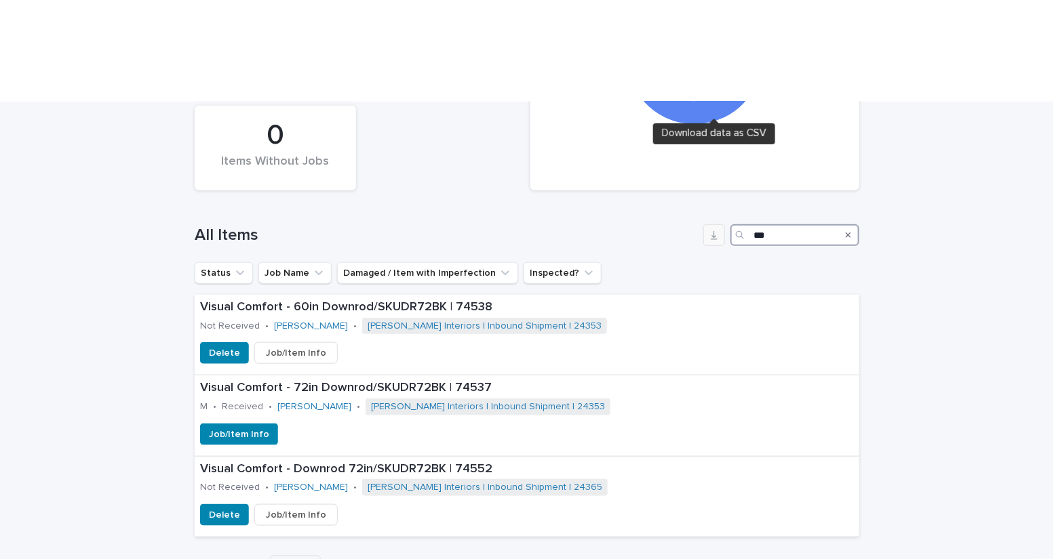
scroll to position [441, 0]
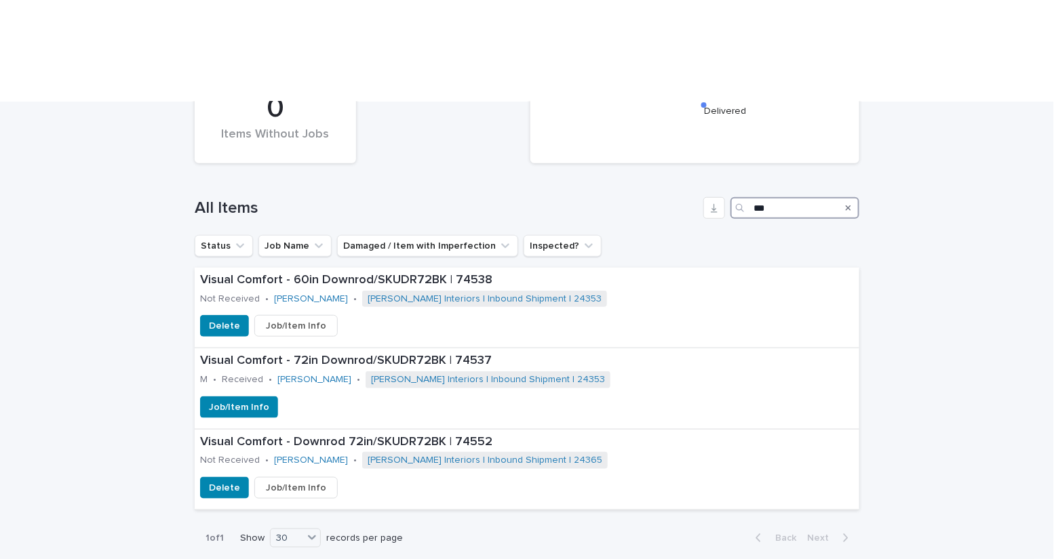
type input "***"
click at [846, 204] on icon "Search" at bounding box center [848, 208] width 5 height 8
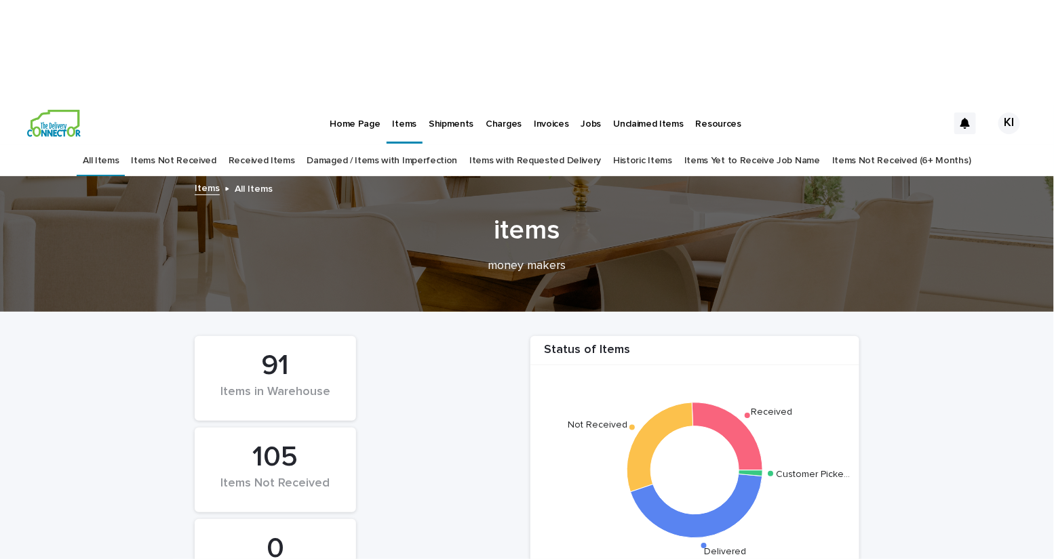
click at [288, 145] on link "Received Items" at bounding box center [262, 161] width 66 height 32
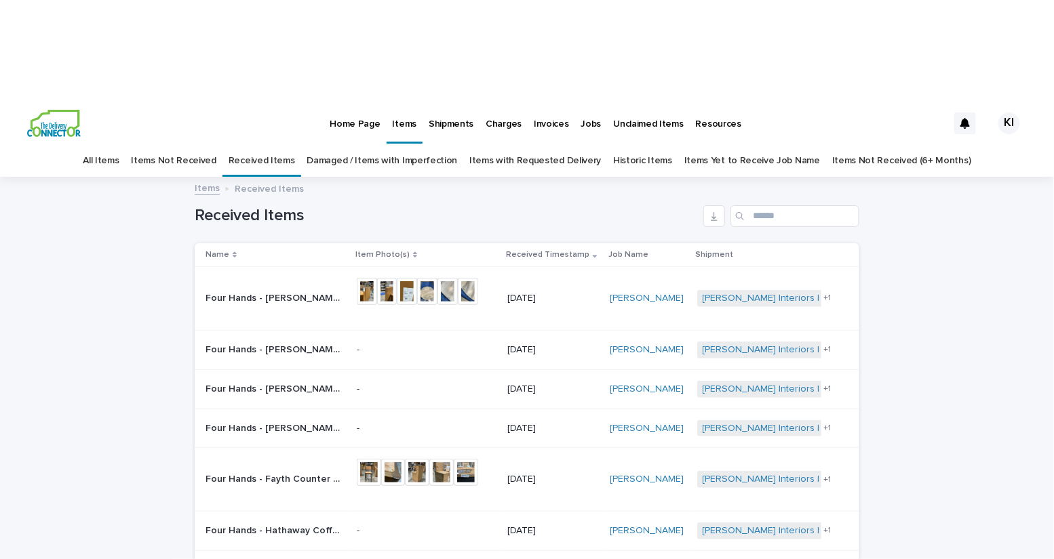
click at [269, 145] on link "Received Items" at bounding box center [262, 161] width 66 height 32
click at [192, 145] on link "Items Not Received" at bounding box center [173, 161] width 85 height 32
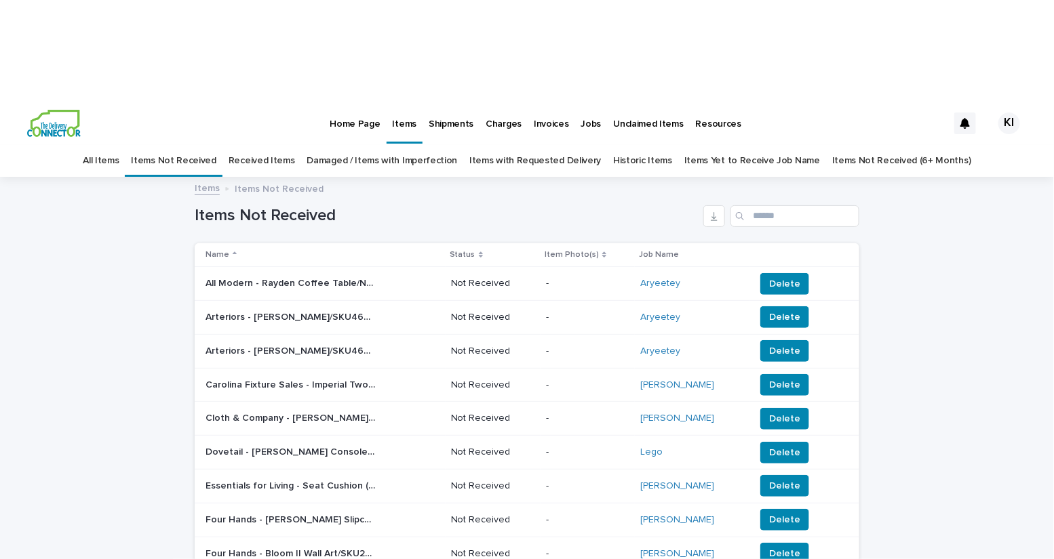
click at [277, 145] on link "Received Items" at bounding box center [262, 161] width 66 height 32
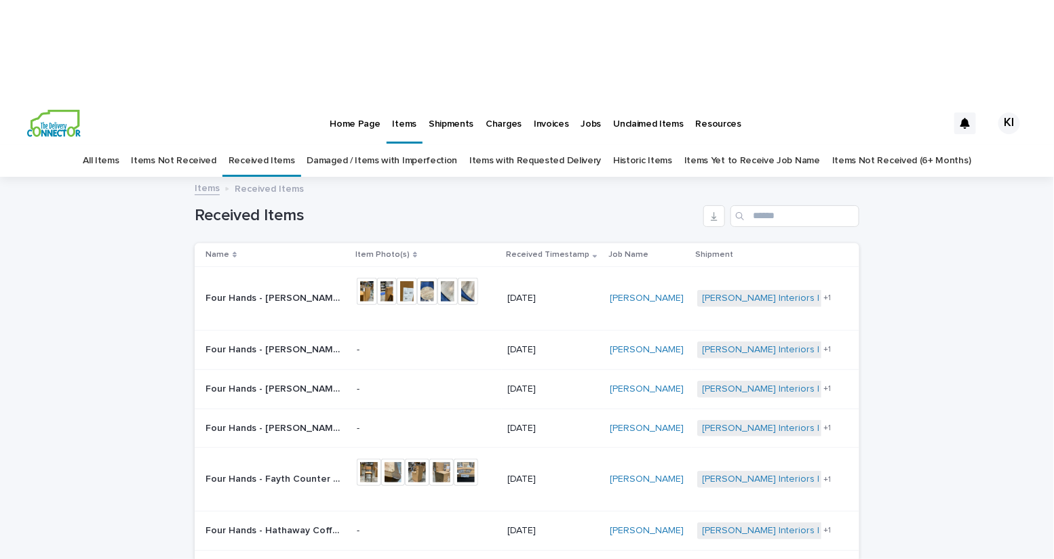
click at [747, 205] on div "Search" at bounding box center [741, 216] width 22 height 22
click at [757, 205] on input "Search" at bounding box center [794, 216] width 129 height 22
type input "***"
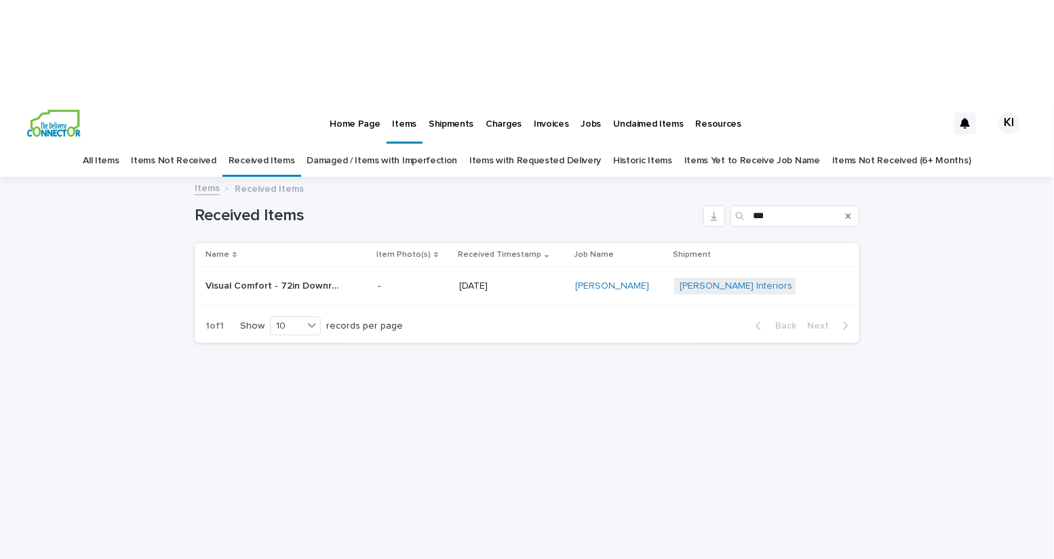
click at [309, 278] on p "Visual Comfort - 72in Downrod/SKUDR72BK | 74537" at bounding box center [274, 285] width 138 height 14
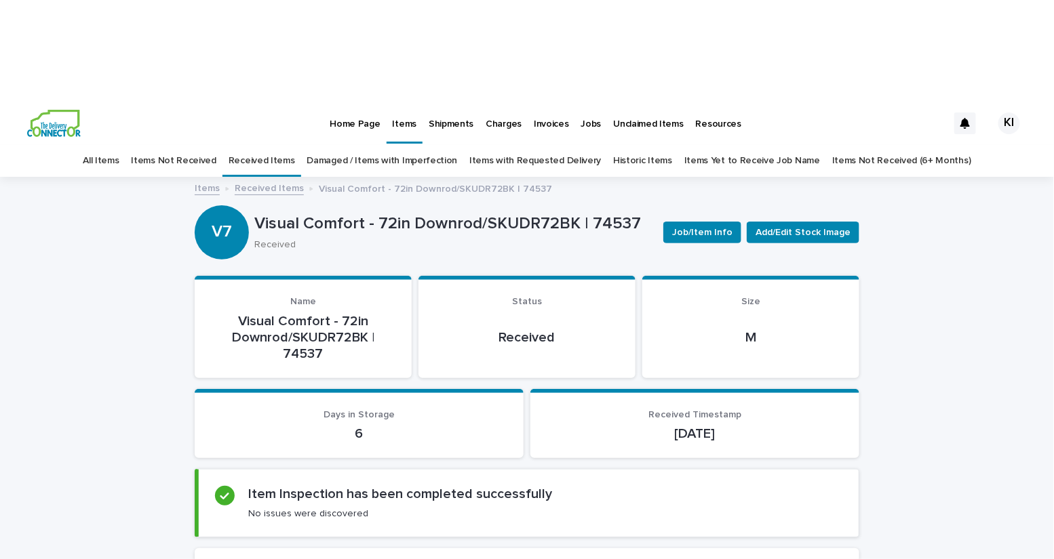
click at [119, 145] on link "All Items" at bounding box center [101, 161] width 36 height 32
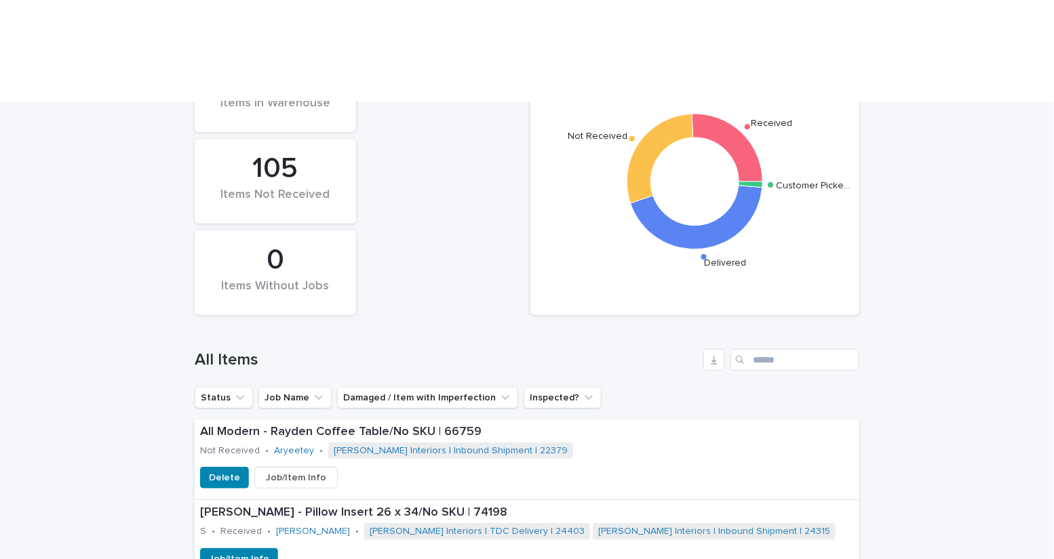
scroll to position [395, 0]
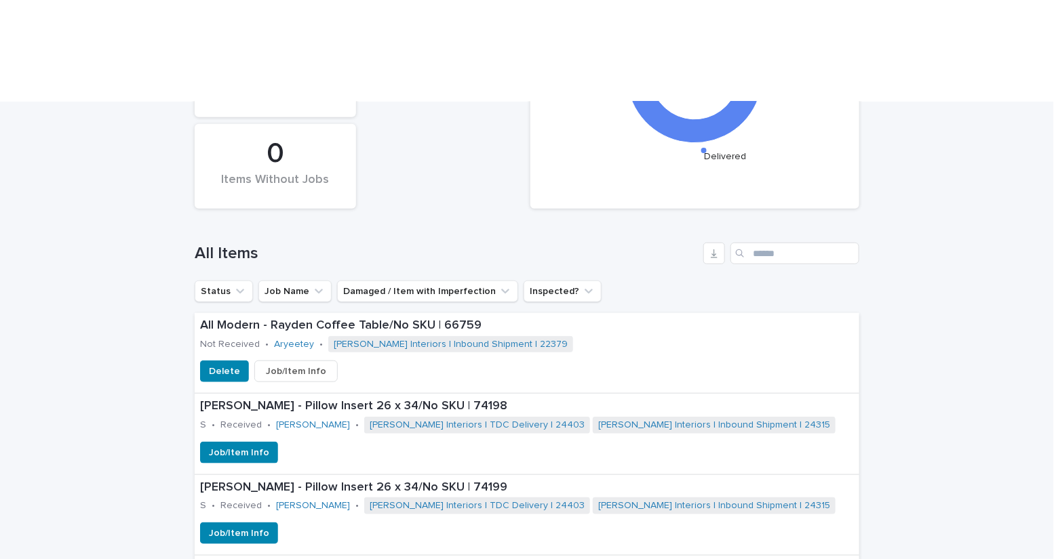
click at [751, 243] on div "Search" at bounding box center [741, 254] width 22 height 22
click at [755, 243] on input "Search" at bounding box center [794, 254] width 129 height 22
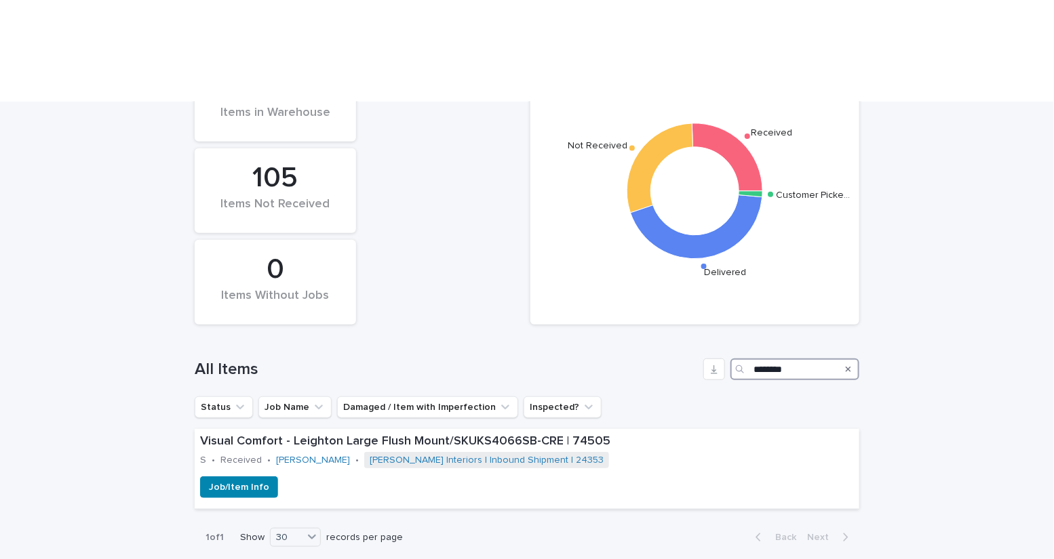
scroll to position [279, 0]
type input "********"
click at [547, 477] on div "Job/Item Info" at bounding box center [527, 488] width 665 height 22
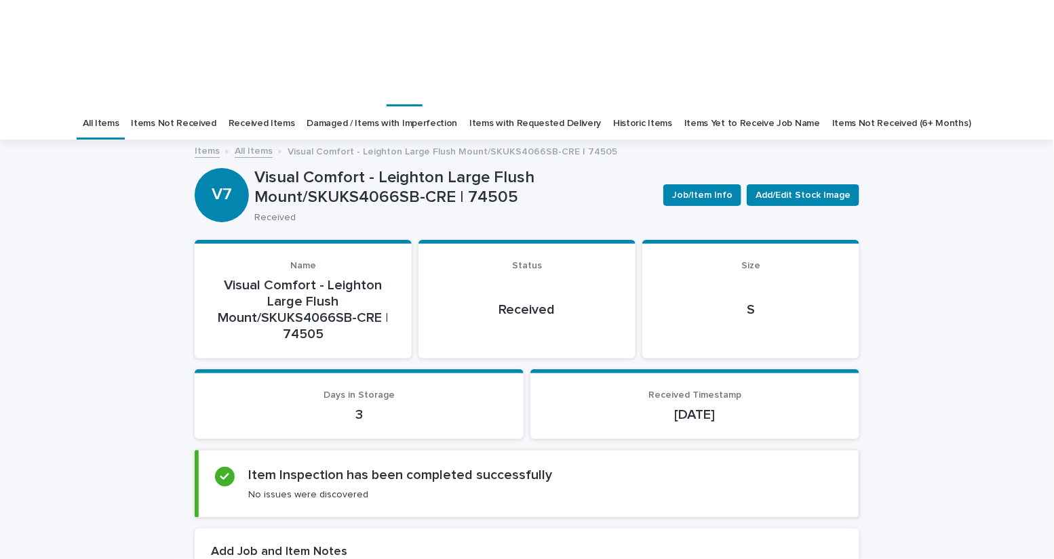
scroll to position [46, 0]
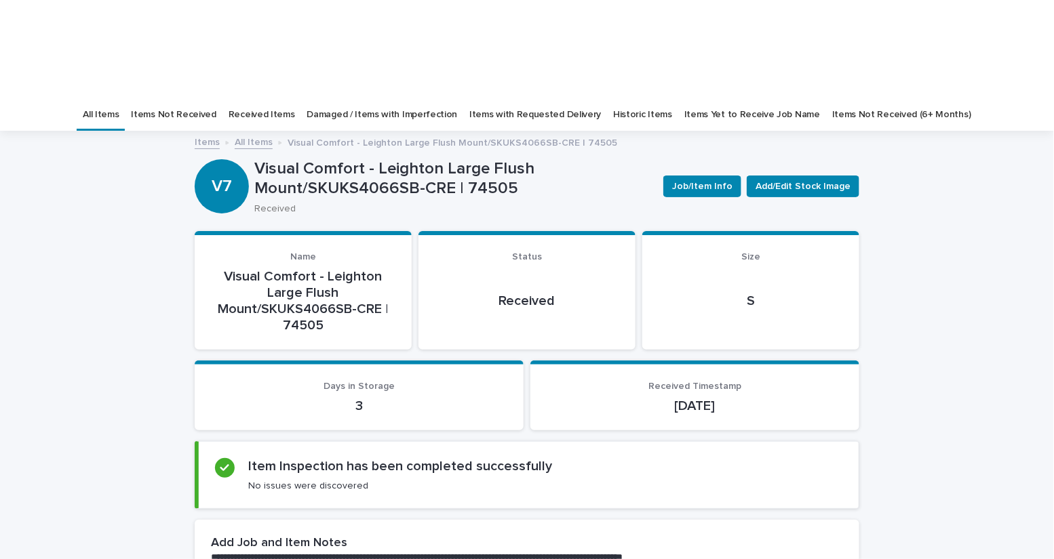
click at [119, 99] on link "All Items" at bounding box center [101, 115] width 36 height 32
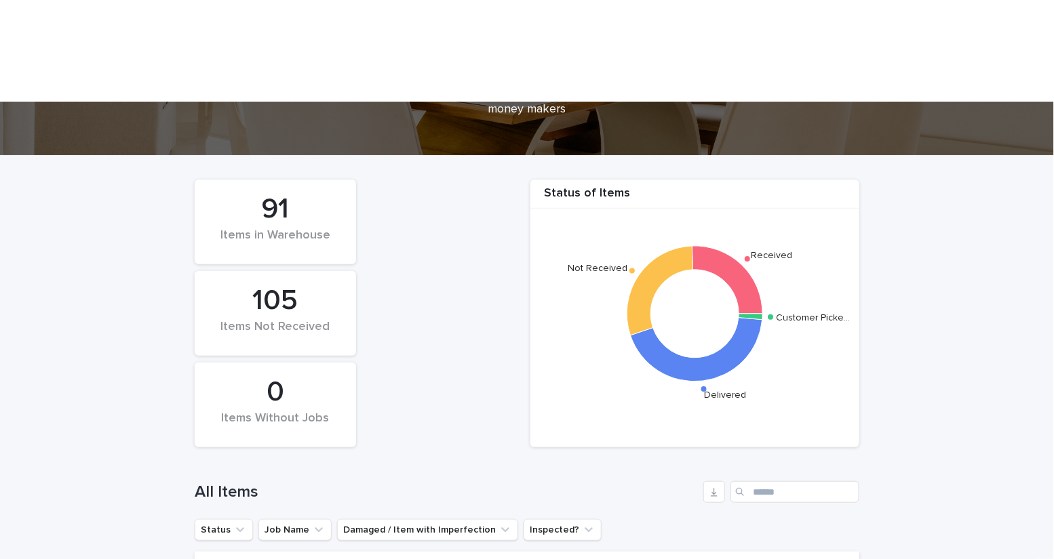
scroll to position [167, 0]
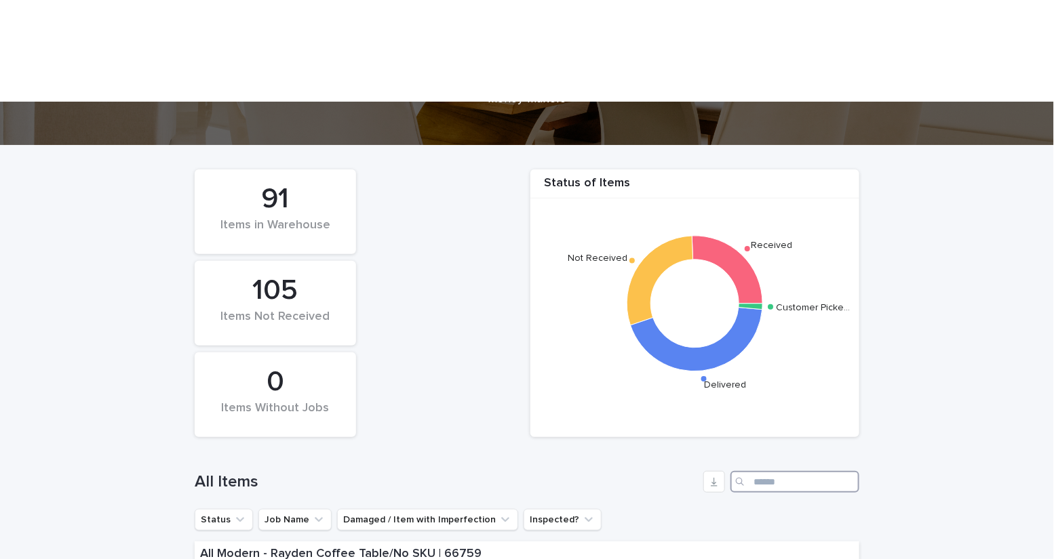
click at [761, 471] on input "Search" at bounding box center [794, 482] width 129 height 22
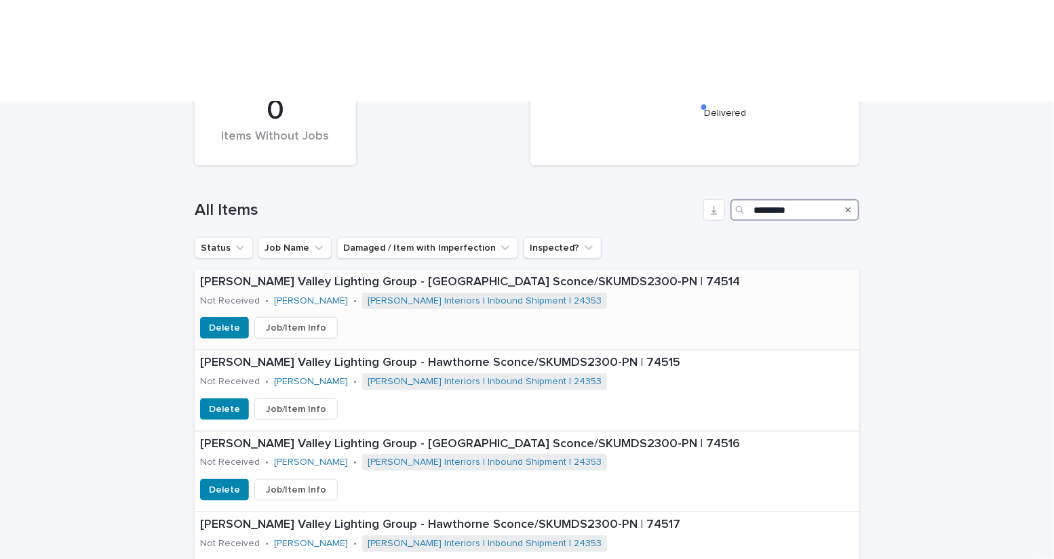
scroll to position [442, 0]
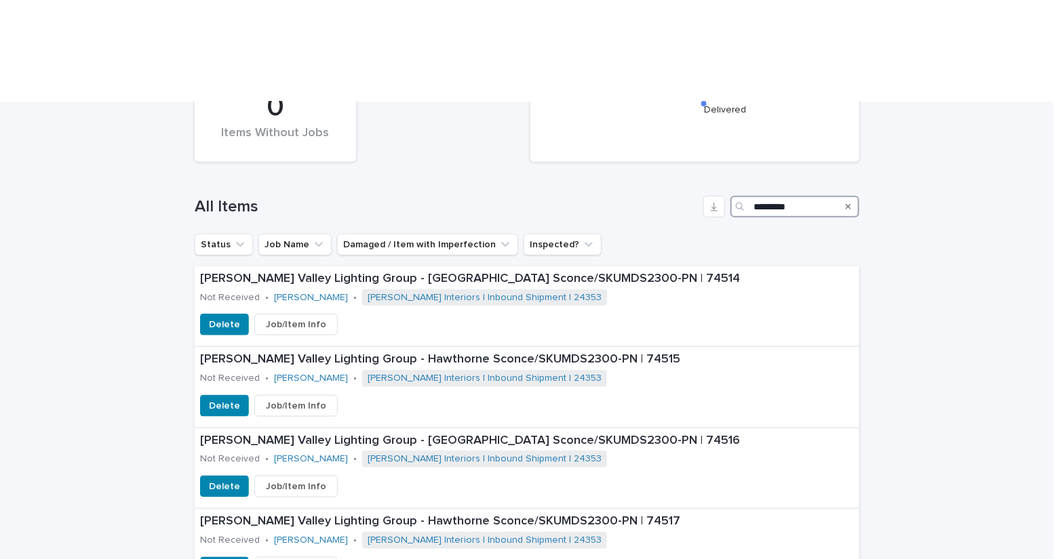
type input "*********"
click at [846, 203] on icon "Search" at bounding box center [848, 207] width 5 height 8
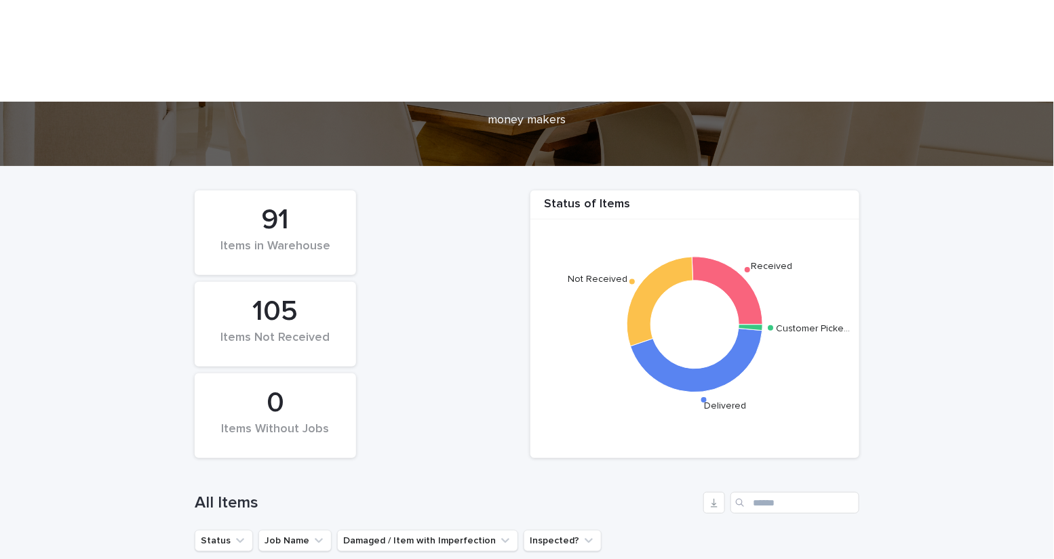
scroll to position [159, 0]
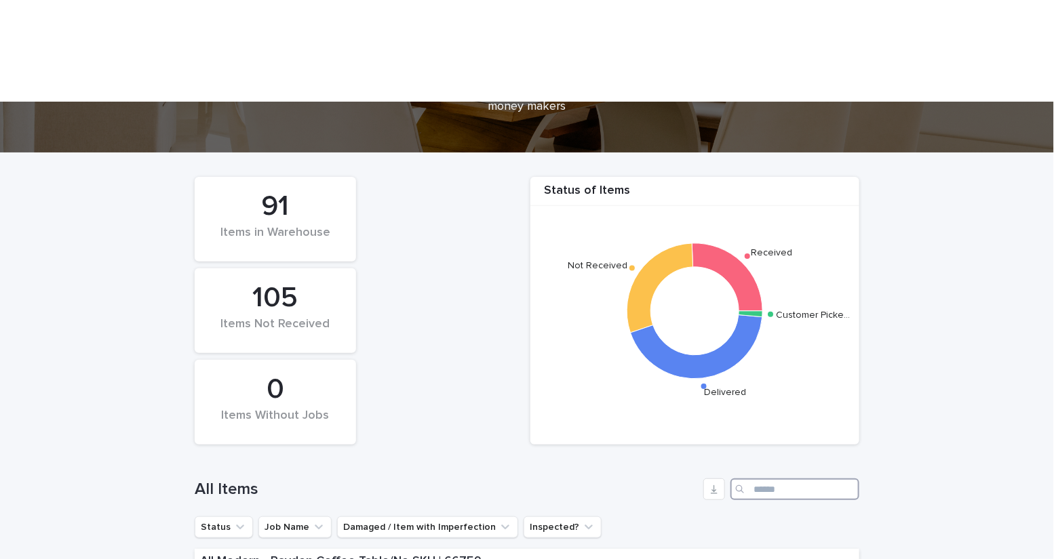
click at [768, 479] on input "Search" at bounding box center [794, 490] width 129 height 22
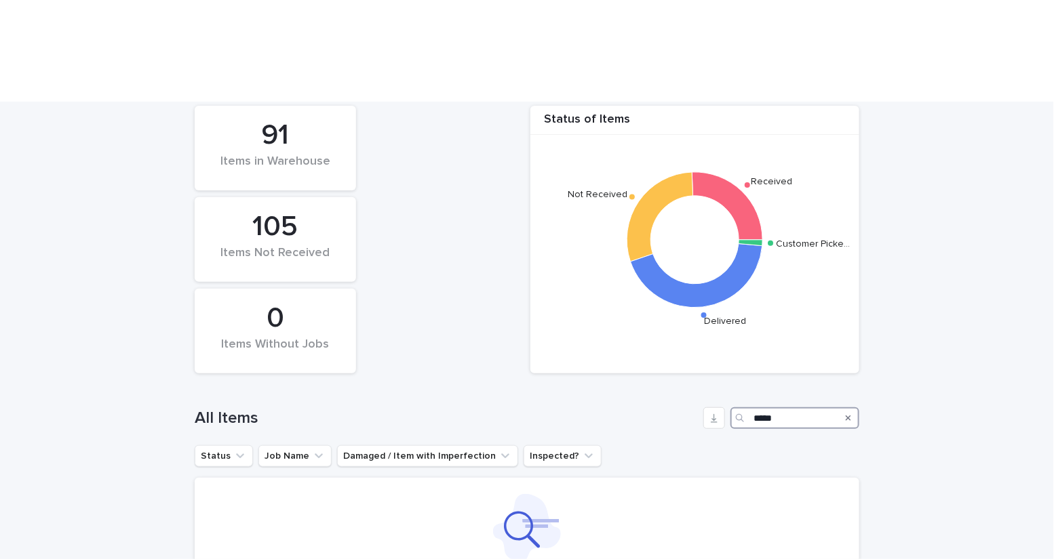
scroll to position [241, 0]
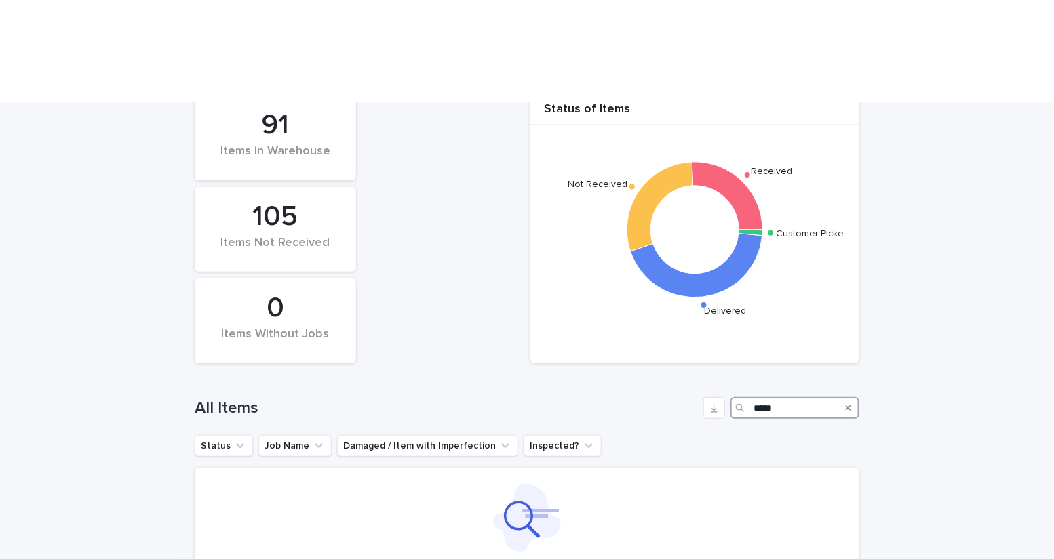
click at [777, 397] on input "*****" at bounding box center [794, 408] width 129 height 22
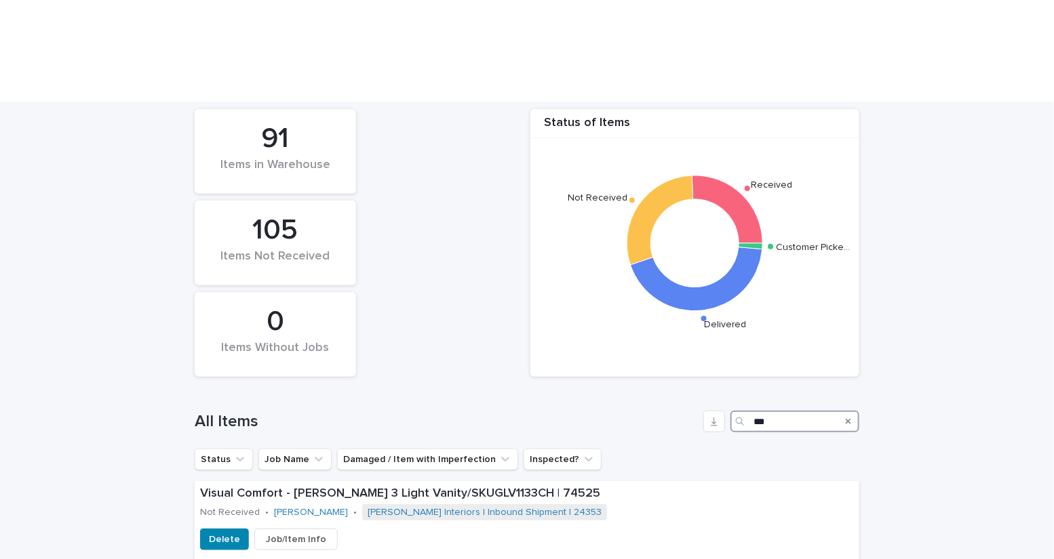
scroll to position [243, 0]
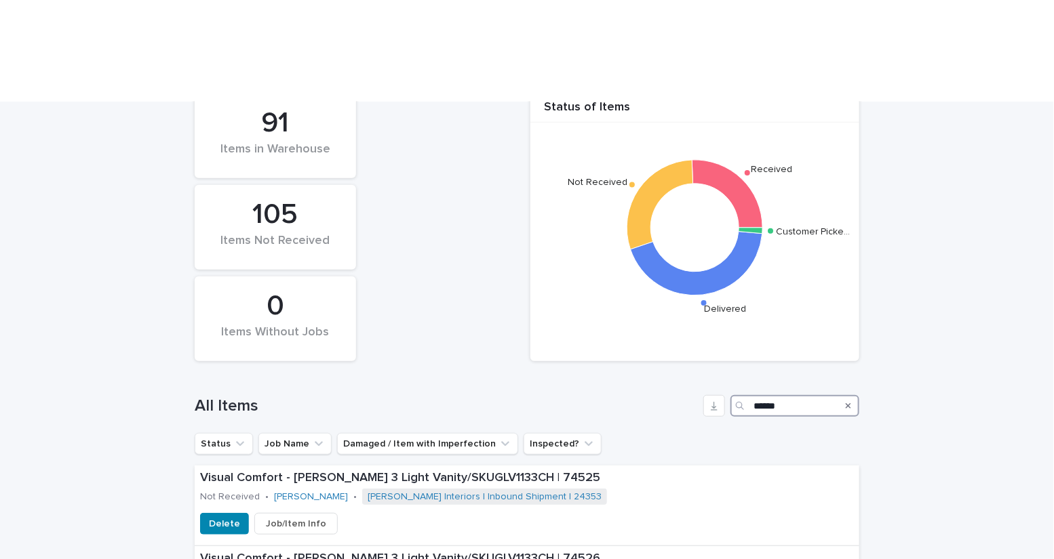
type input "******"
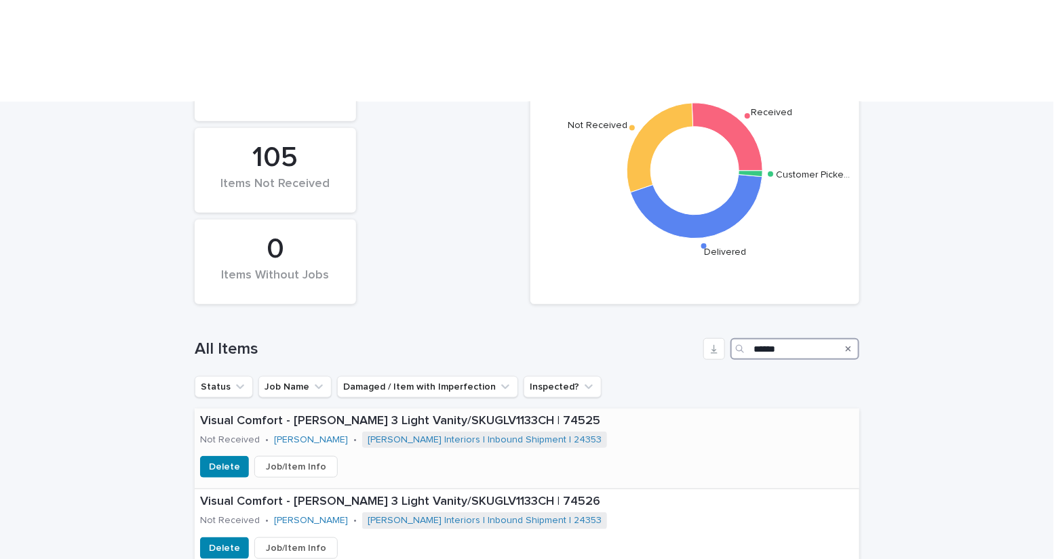
scroll to position [309, 0]
